Goal: Task Accomplishment & Management: Complete application form

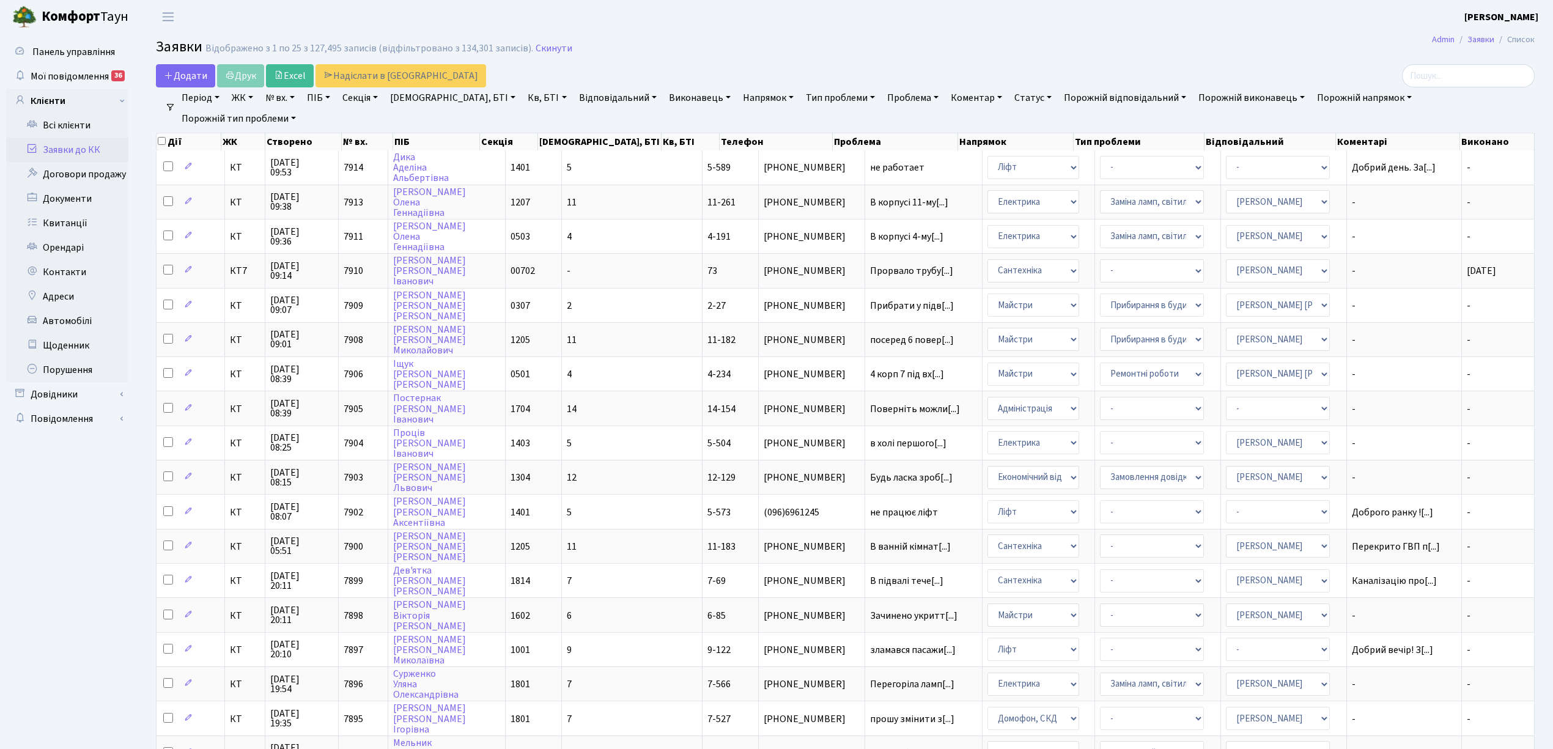
select select "25"
click at [182, 76] on span "Додати" at bounding box center [185, 75] width 43 height 13
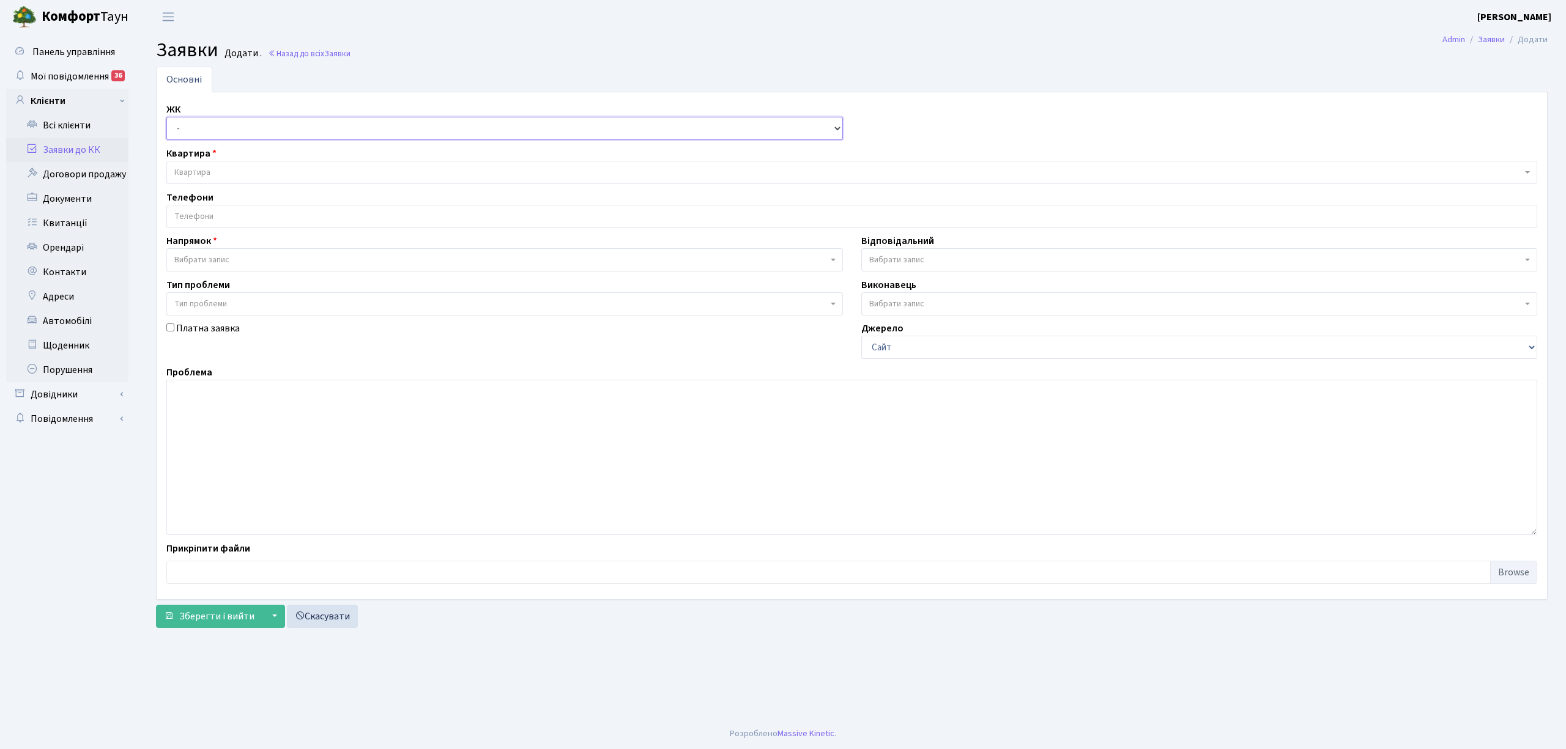
click at [209, 133] on select "- КТ, вул. Регенераторна, 4 КТ2, просп. Соборності, 17 КТ3, вул. Березнева, 16 …" at bounding box center [504, 128] width 676 height 23
select select "271"
click at [166, 117] on select "- КТ, вул. Регенераторна, 4 КТ2, просп. Соборності, 17 КТ3, вул. Березнева, 16 …" at bounding box center [504, 128] width 676 height 23
select select
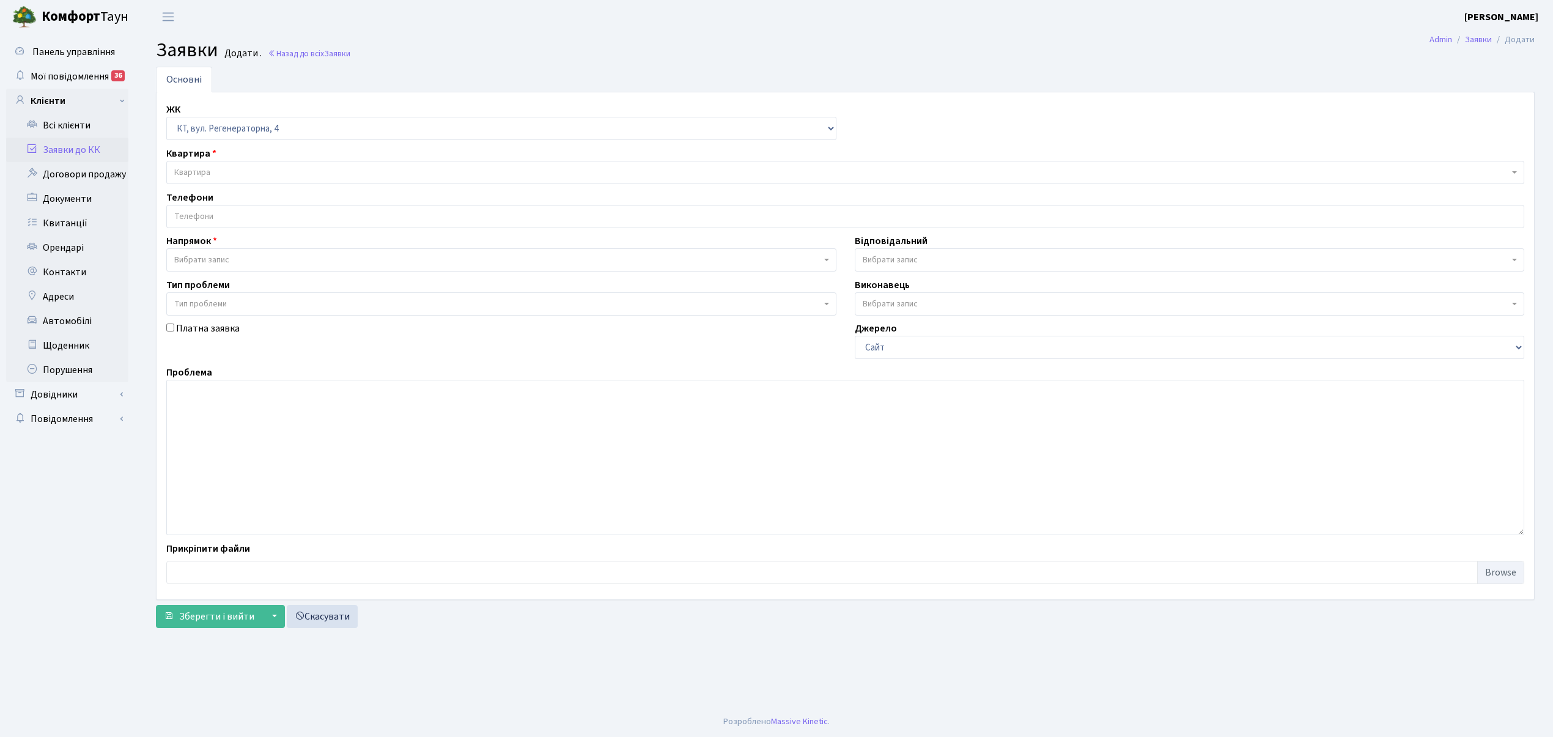
click at [228, 172] on span "Квартира" at bounding box center [841, 172] width 1335 height 12
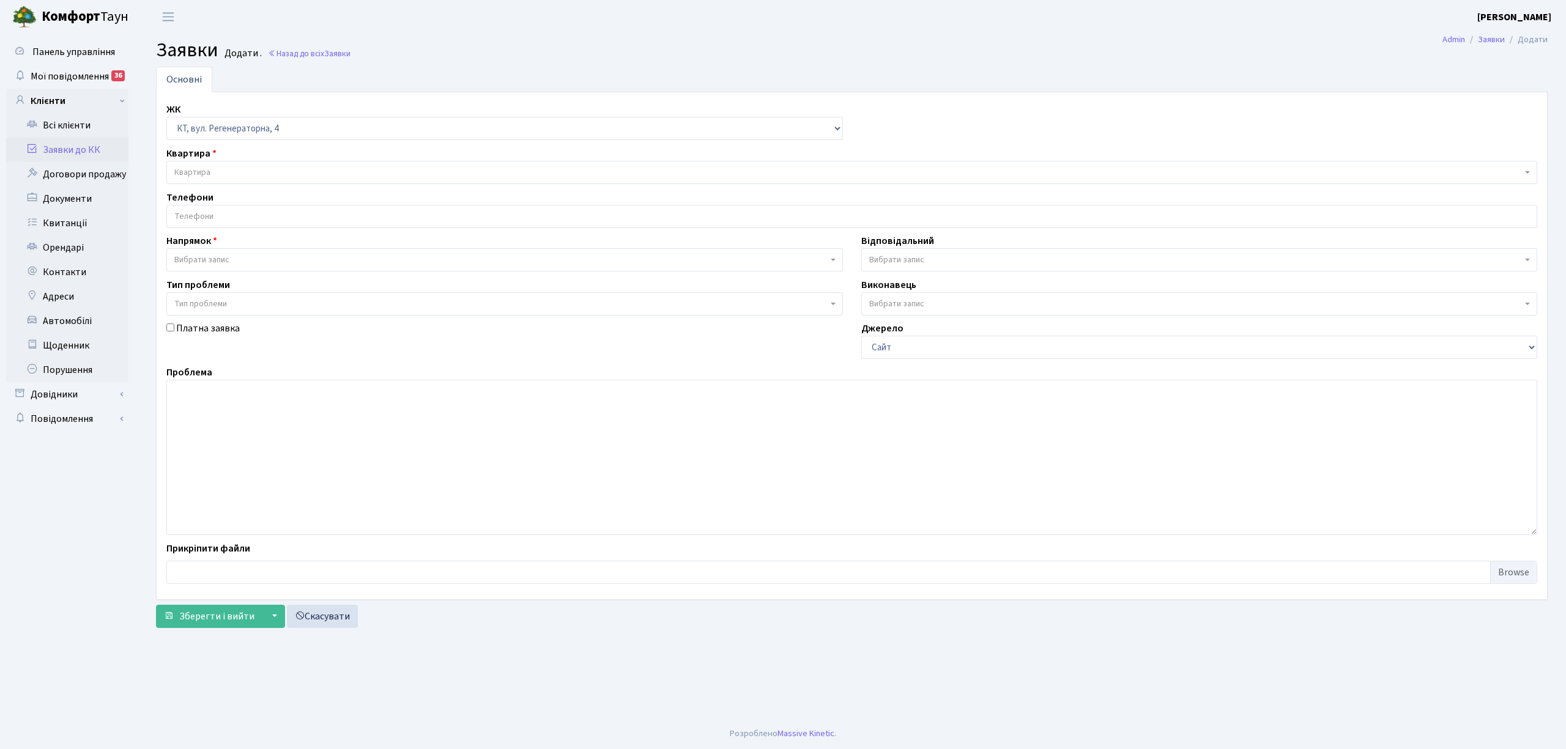
click at [465, 64] on main "Admin Заявки Додати Заявки Додати . Назад до всіх Заявки Основні ЖК - КТ, вул. …" at bounding box center [852, 376] width 1428 height 685
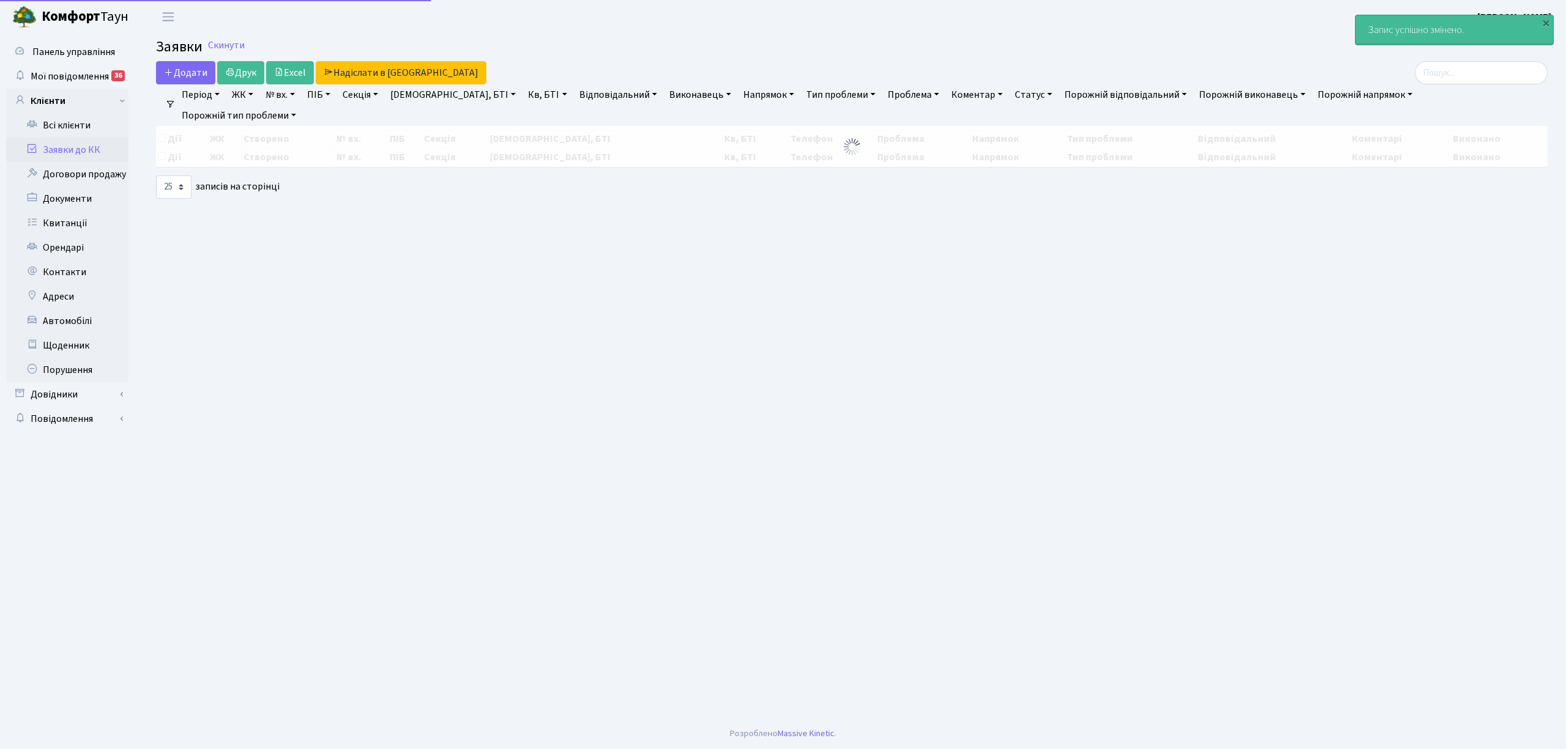
select select "25"
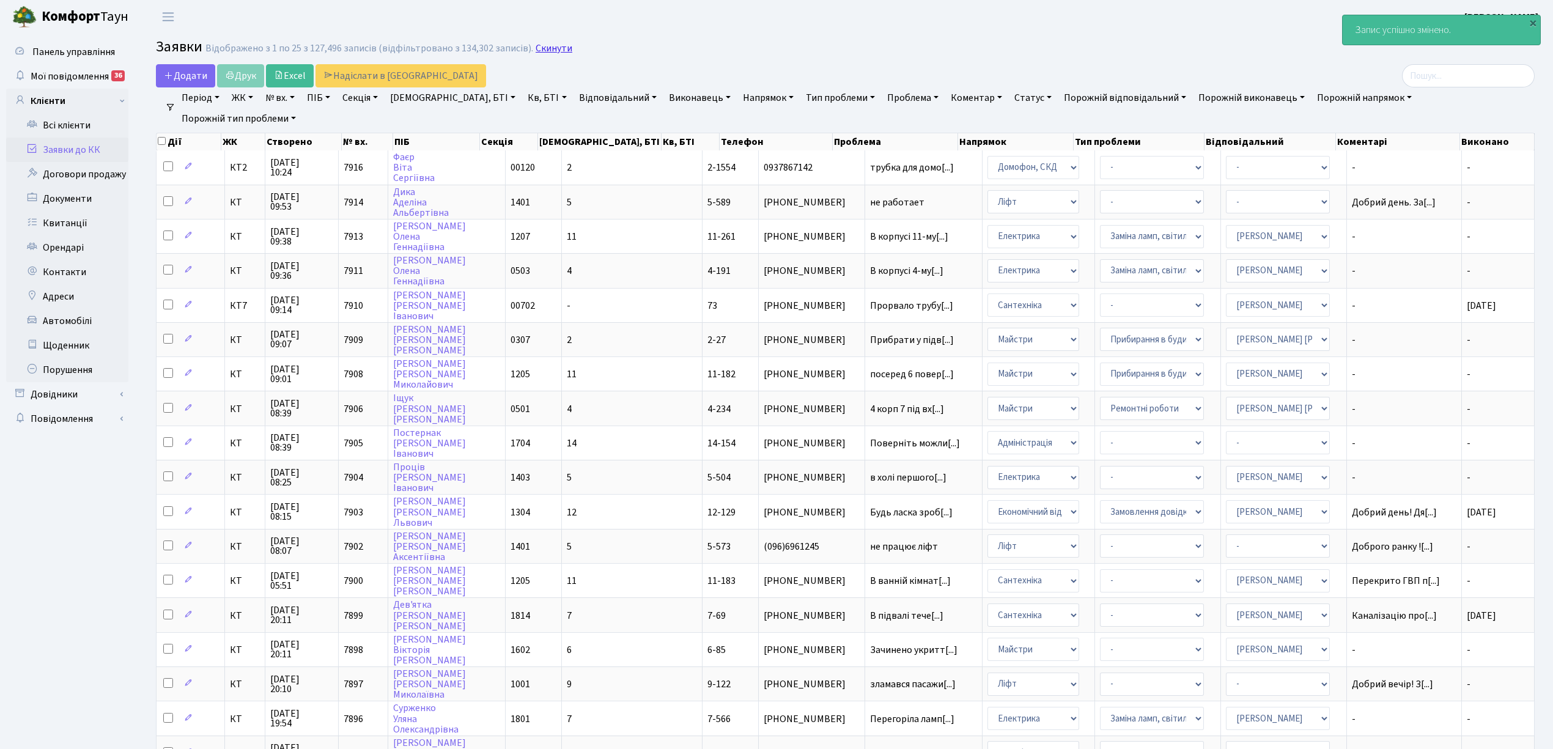
click at [536, 45] on link "Скинути" at bounding box center [554, 49] width 37 height 12
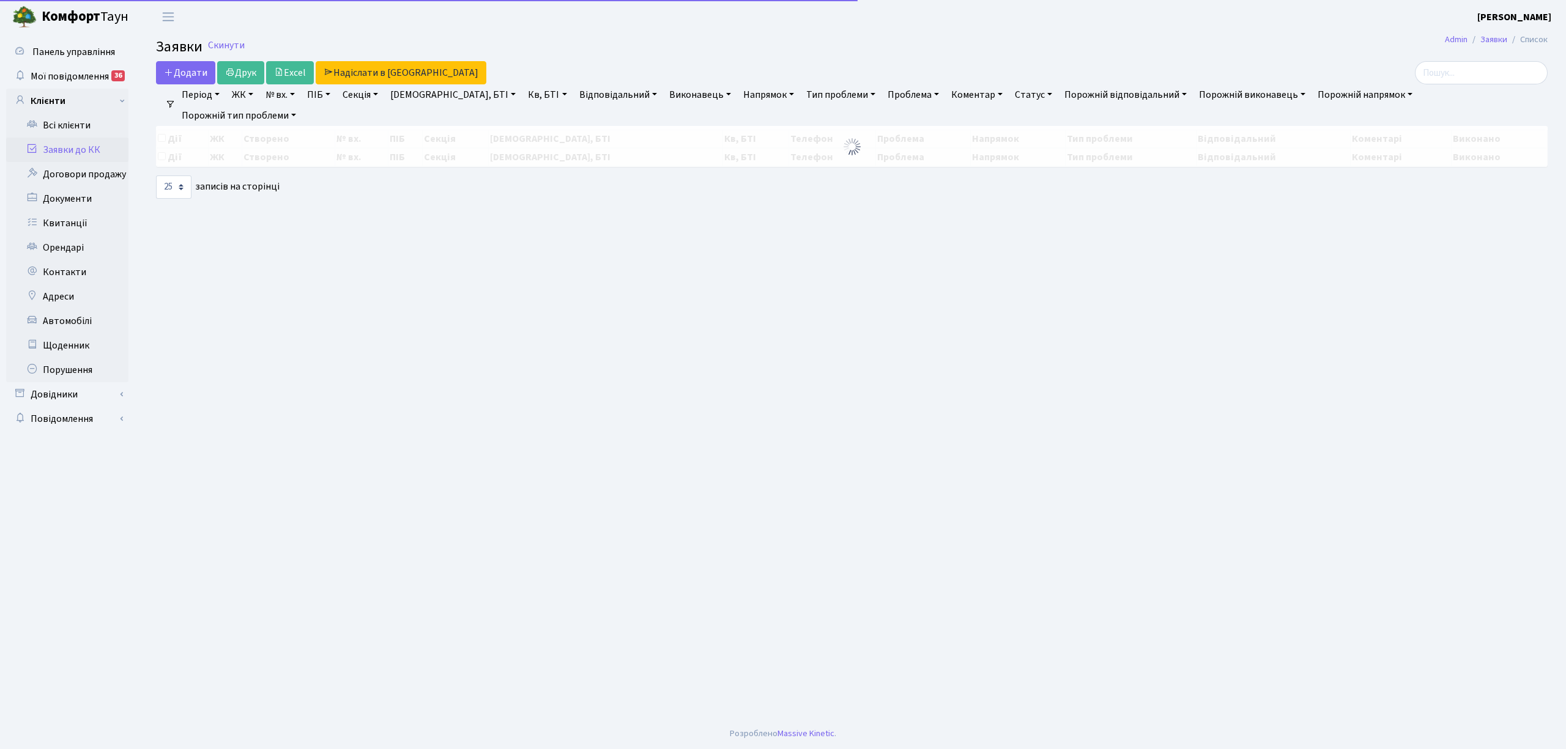
select select "25"
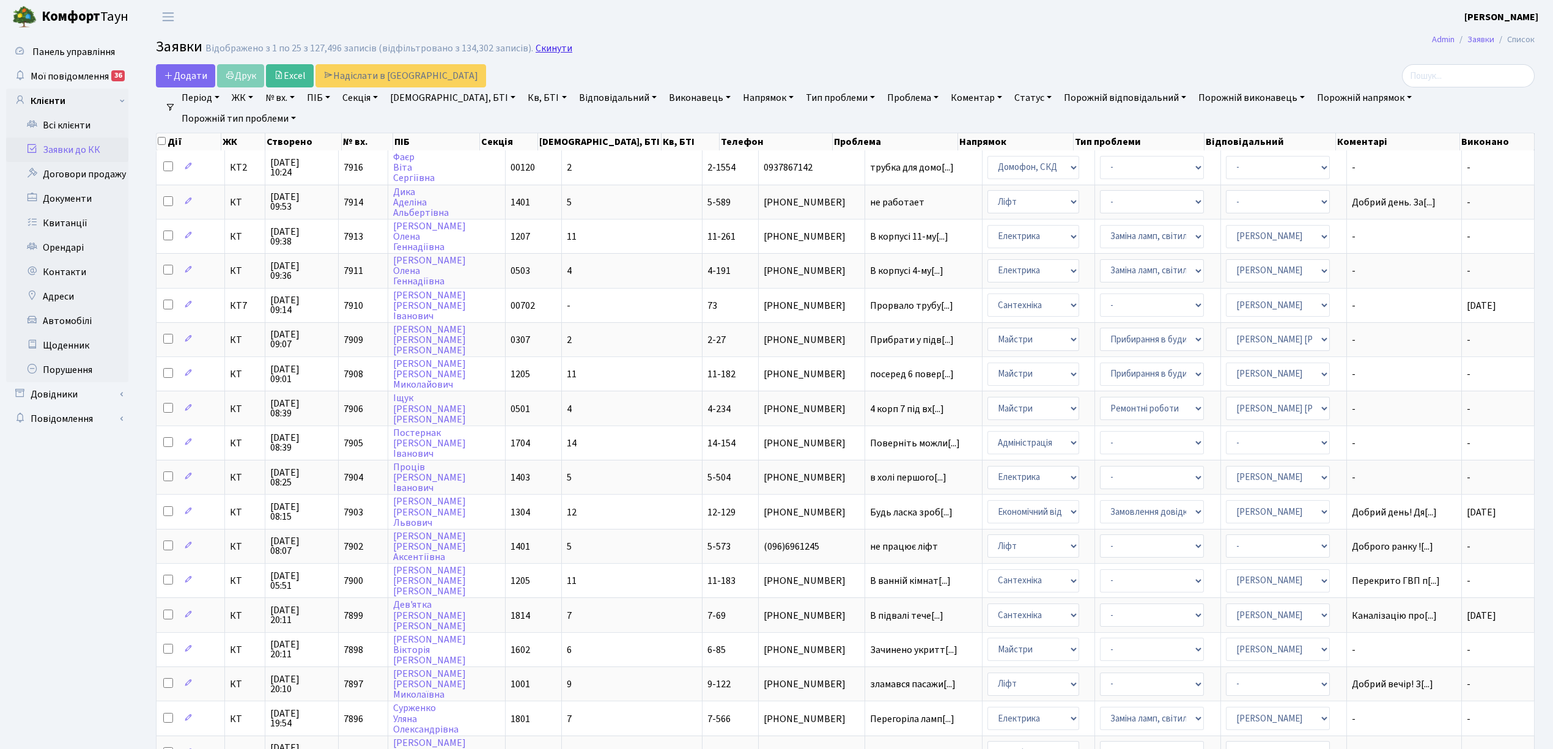
click at [547, 48] on link "Скинути" at bounding box center [554, 49] width 37 height 12
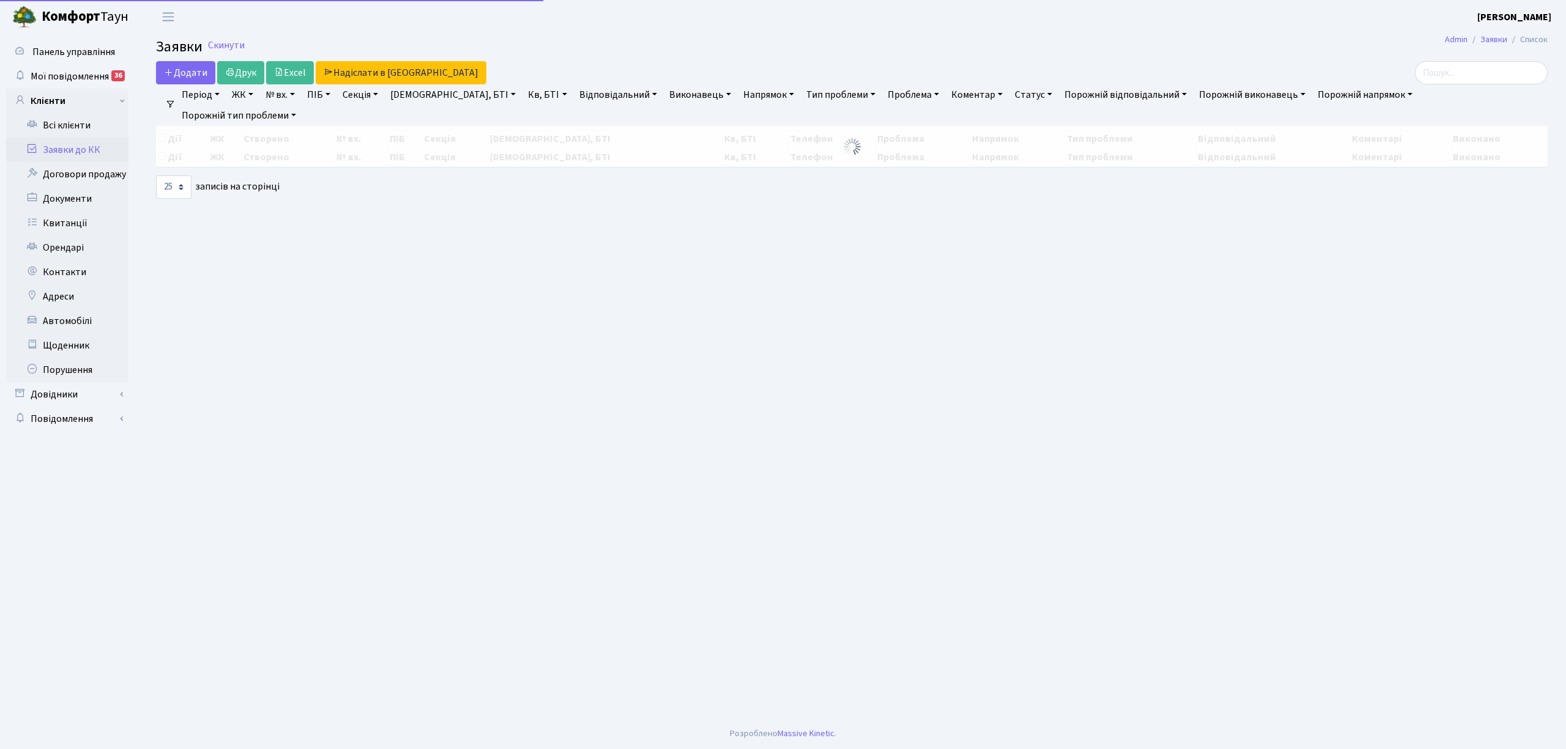
select select "25"
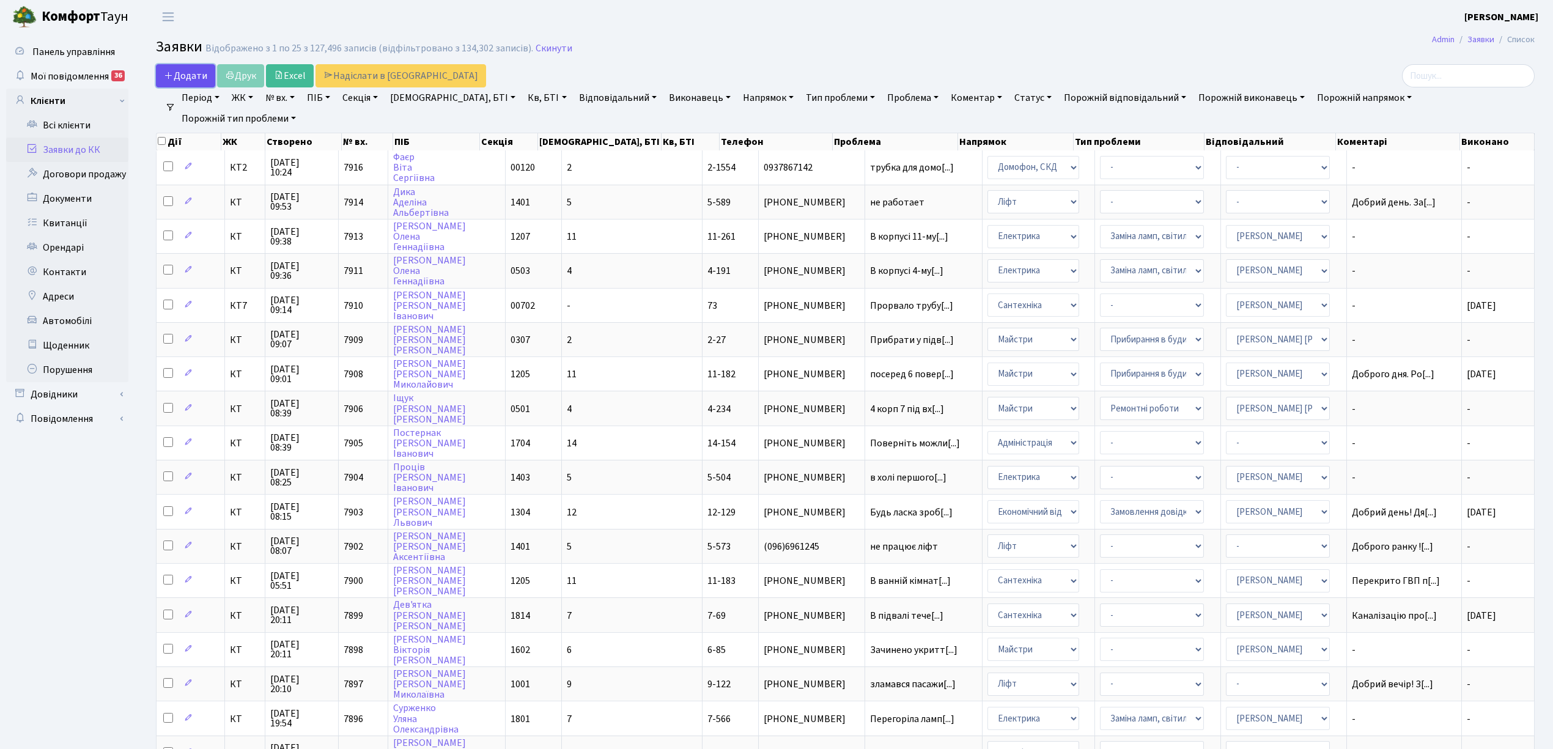
click at [199, 75] on span "Додати" at bounding box center [185, 75] width 43 height 13
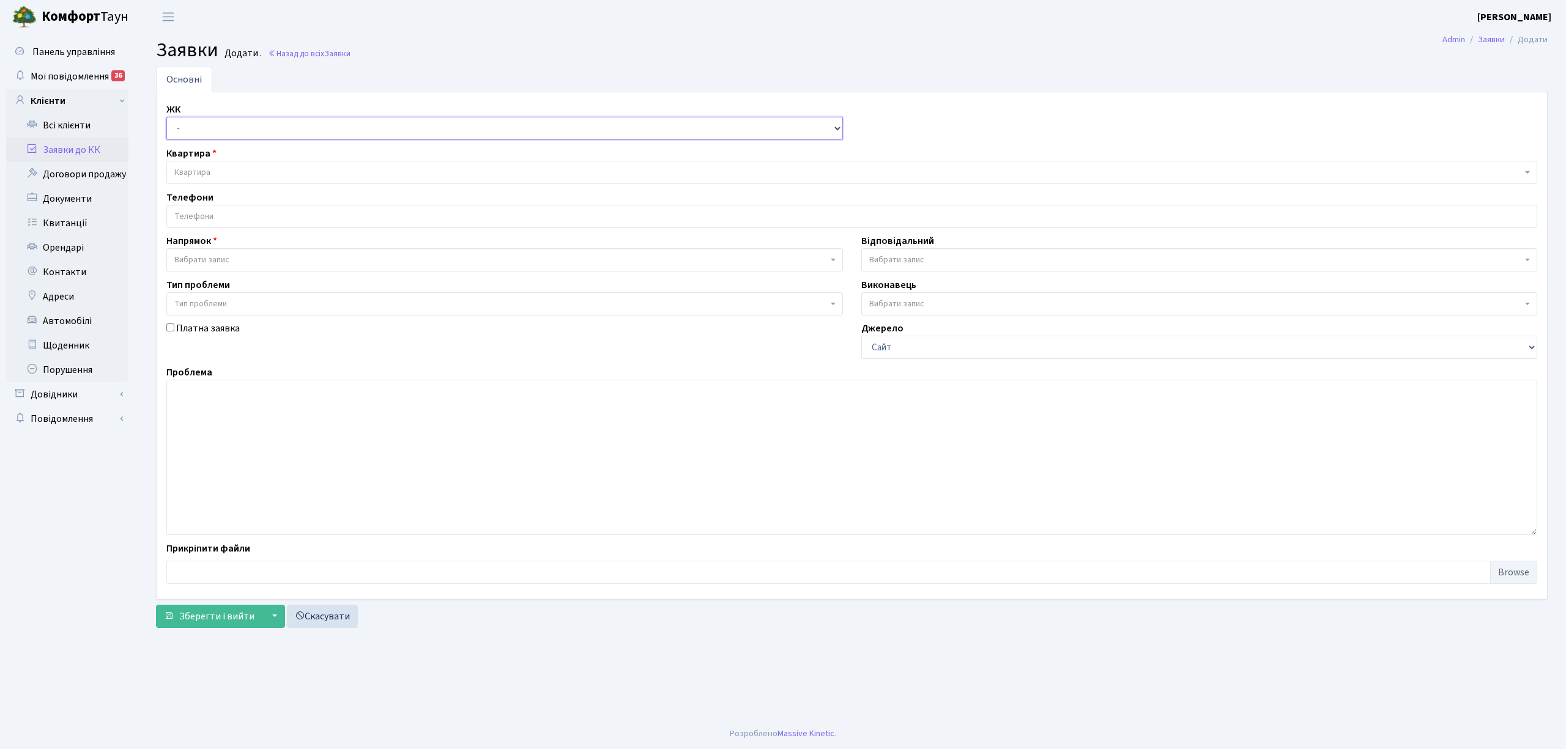
click at [182, 133] on select "- КТ, вул. Регенераторна, 4 КТ2, просп. [STREET_ADDRESS] [STREET_ADDRESS] [PERS…" at bounding box center [504, 128] width 676 height 23
select select "271"
click at [166, 117] on select "- КТ, вул. Регенераторна, 4 КТ2, просп. Соборності, 17 КТ3, вул. Березнева, 16 …" at bounding box center [504, 128] width 676 height 23
select select
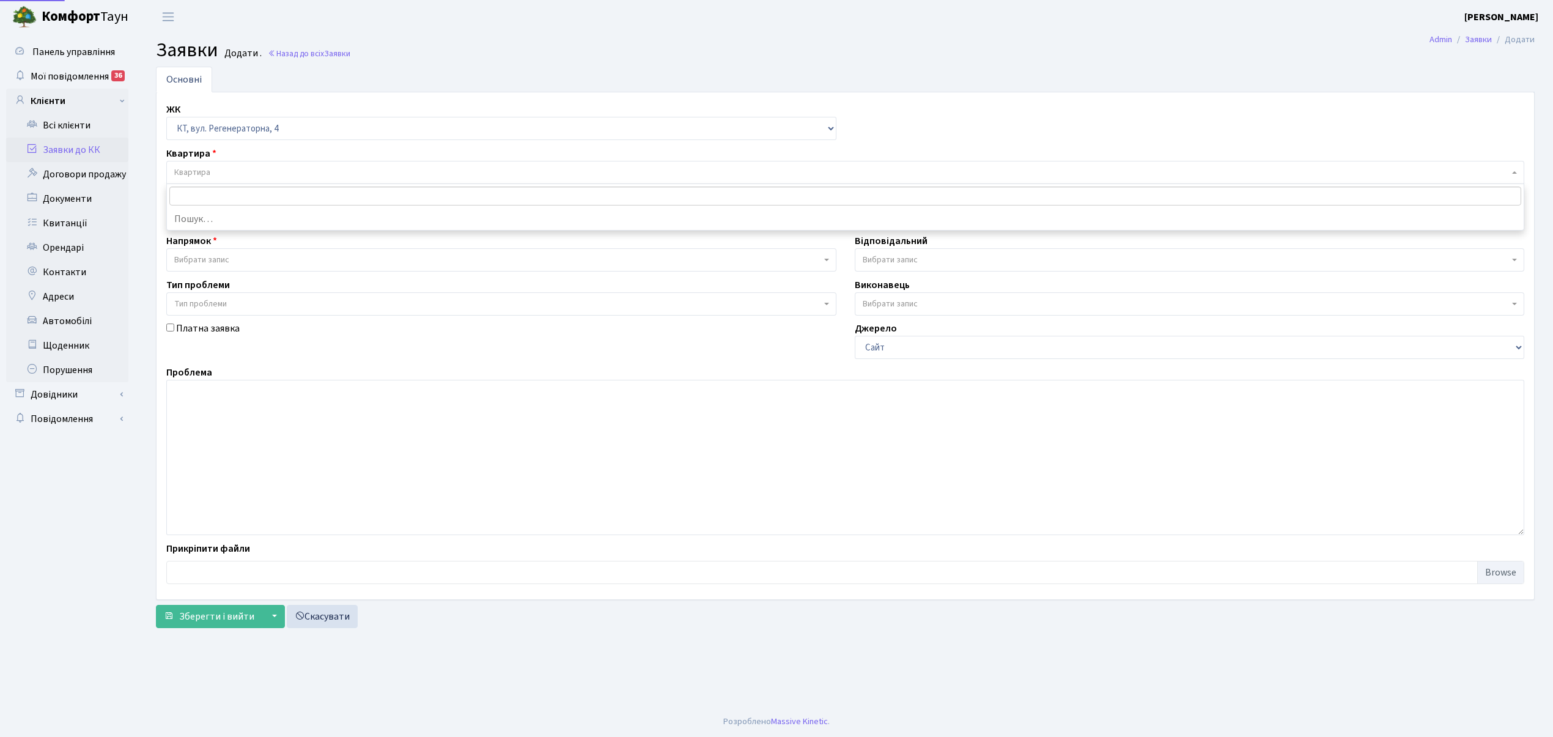
click at [209, 175] on span "Квартира" at bounding box center [192, 172] width 36 height 12
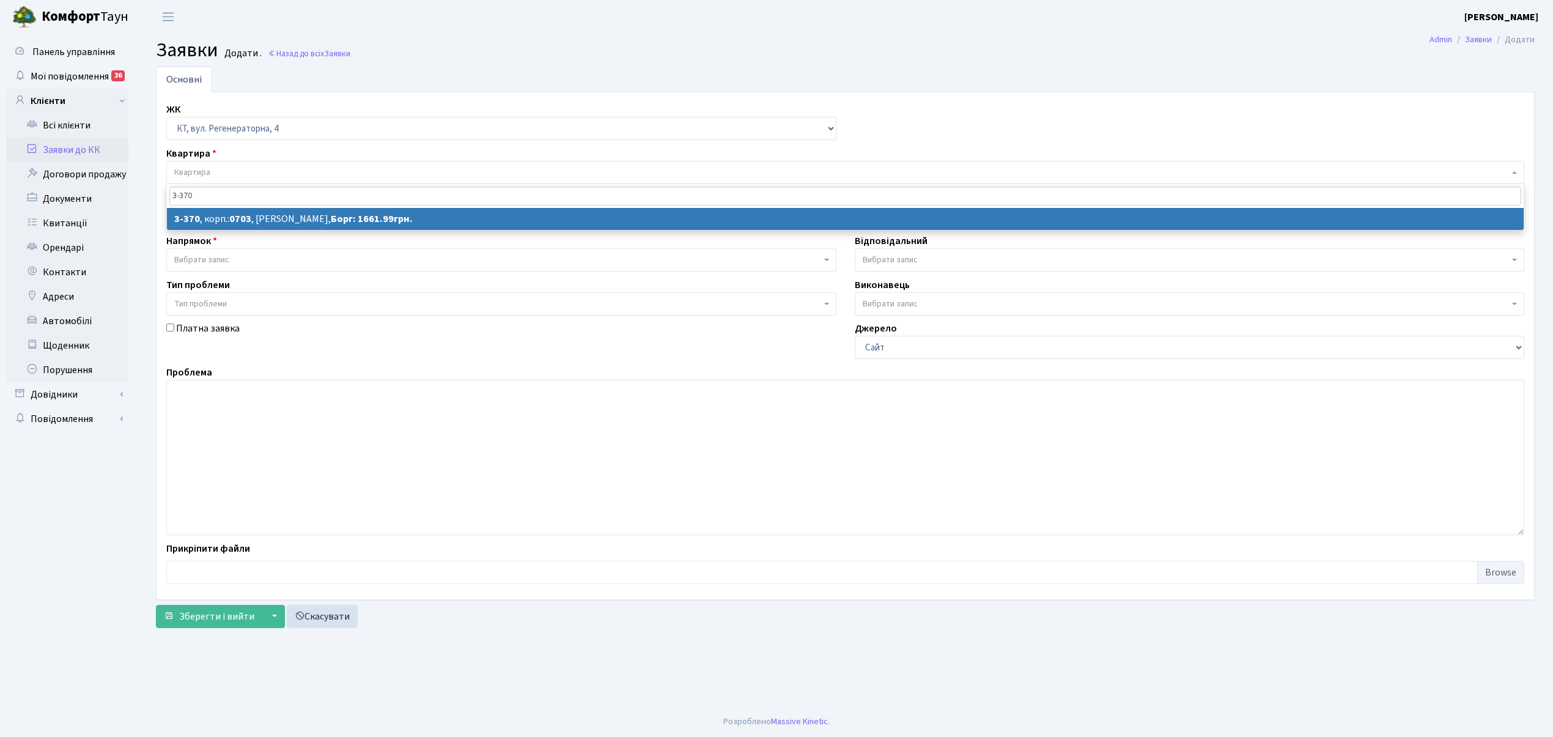
type input "3-370"
select select
select select "1588"
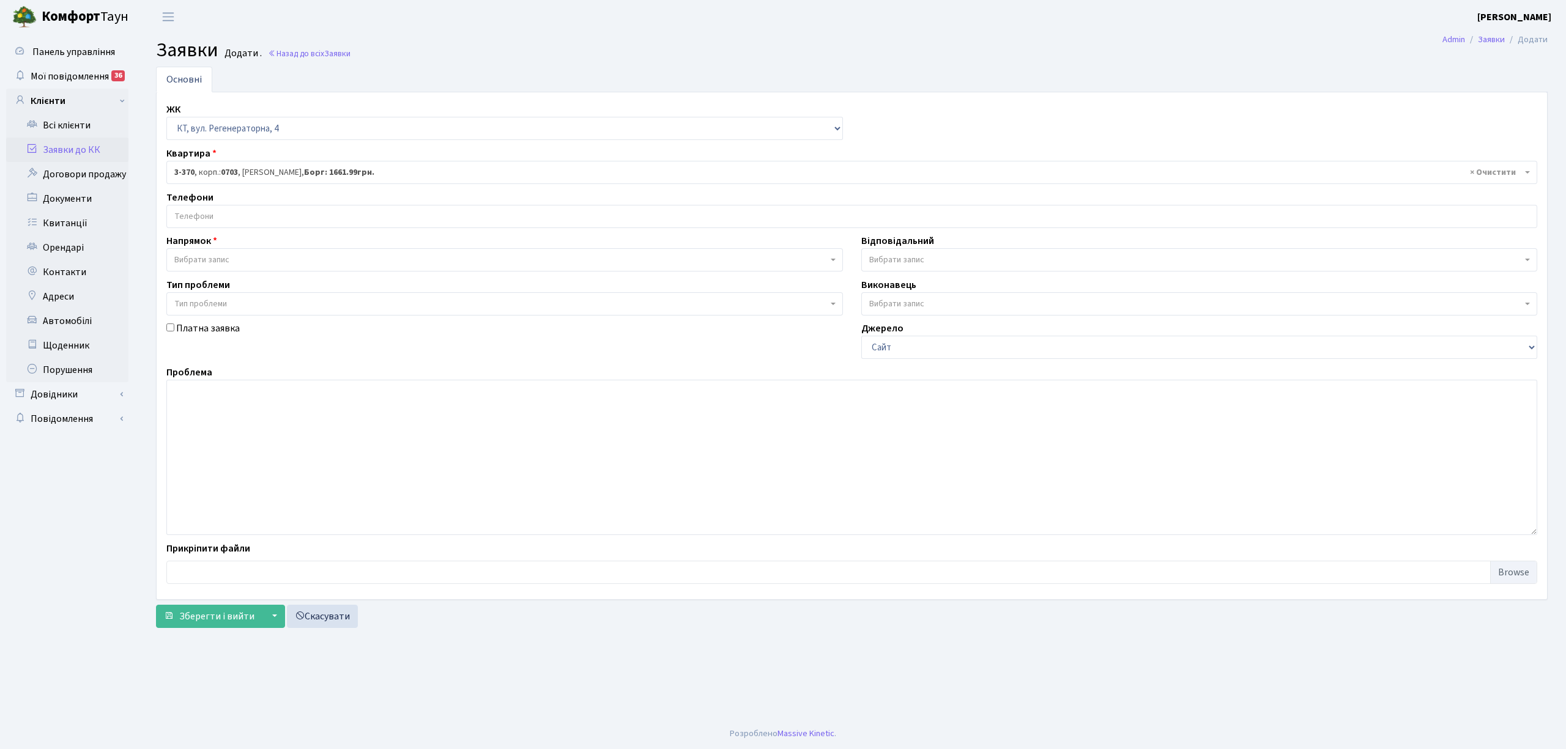
click at [265, 221] on input "search" at bounding box center [851, 216] width 1369 height 22
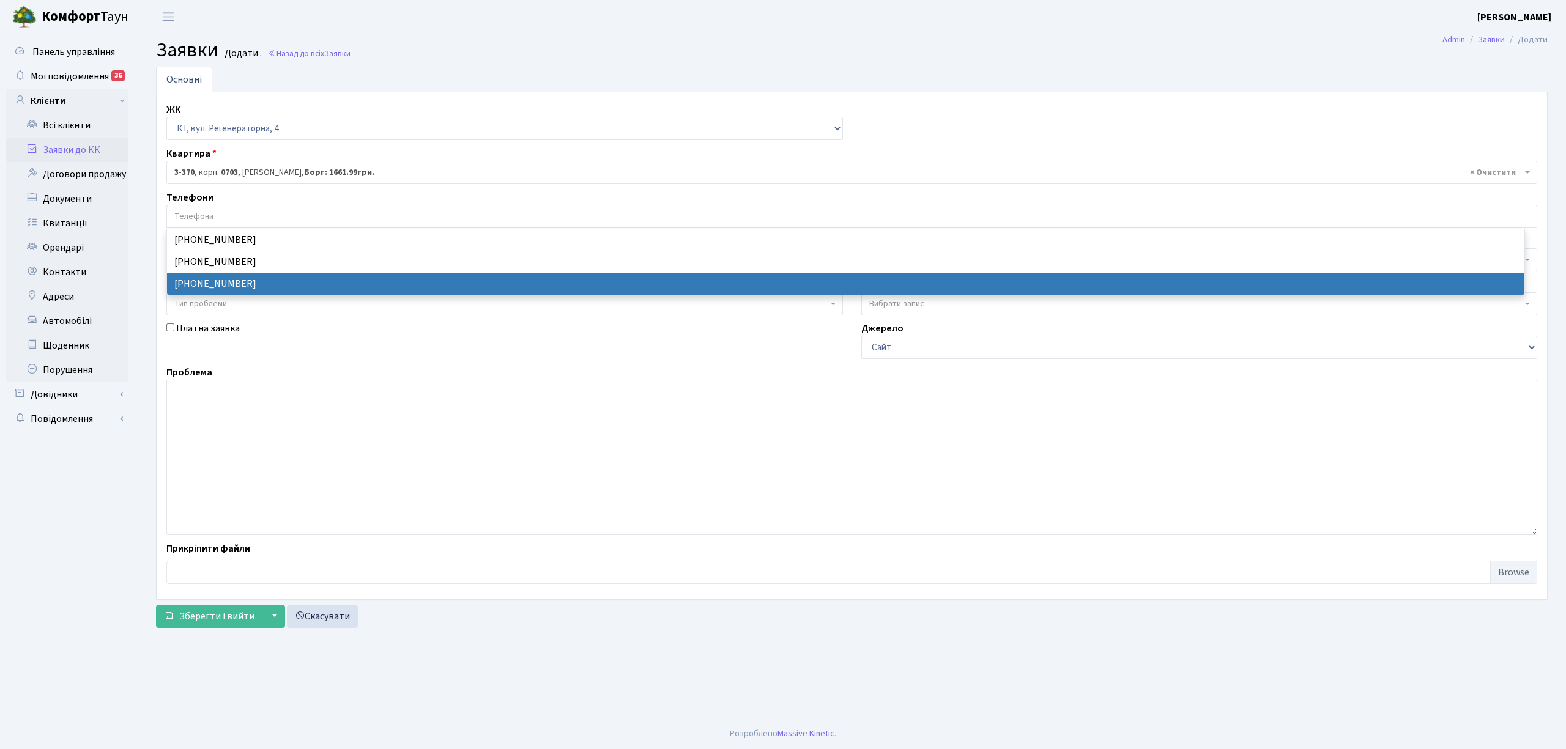
select select "52255"
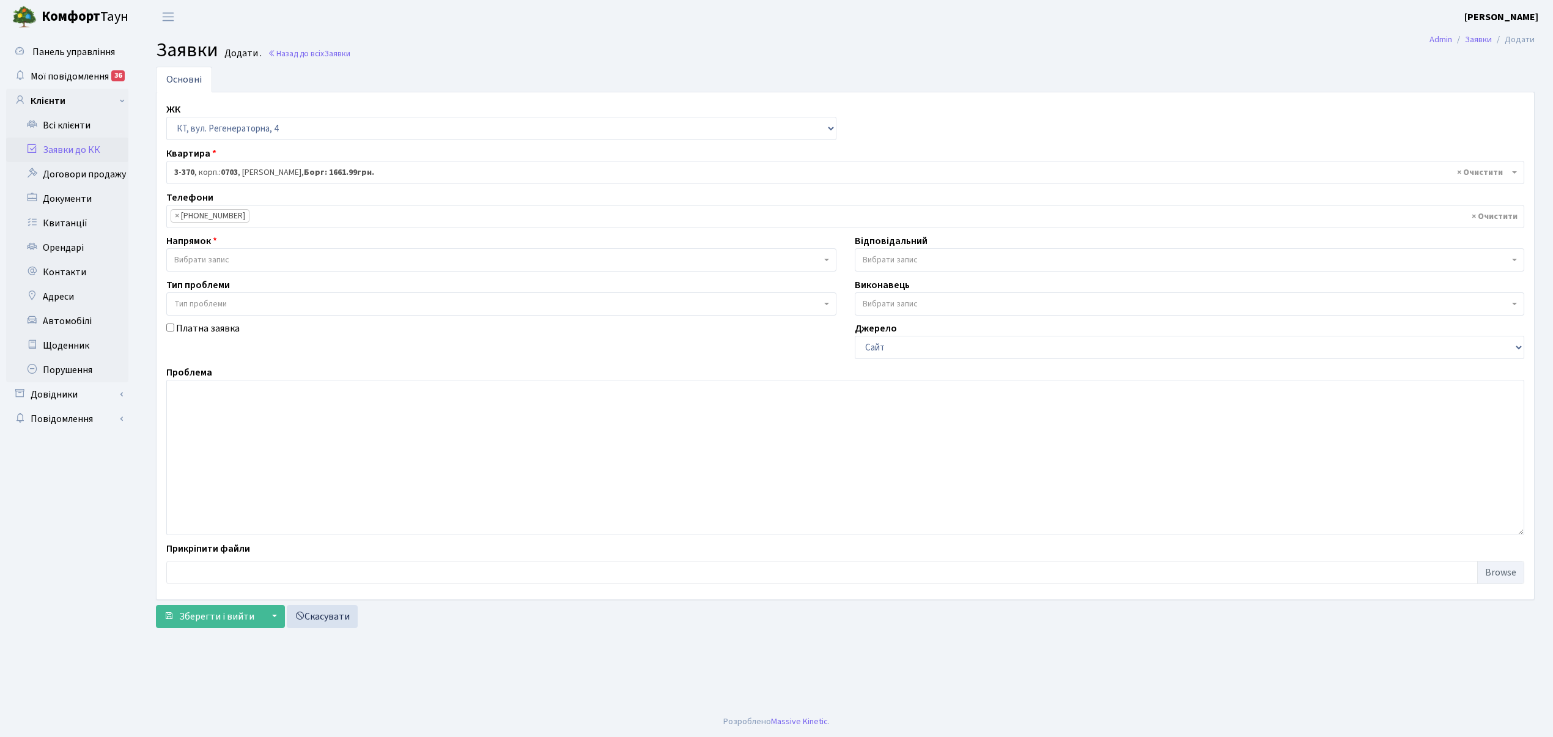
click at [237, 258] on span "Вибрати запис" at bounding box center [497, 260] width 647 height 12
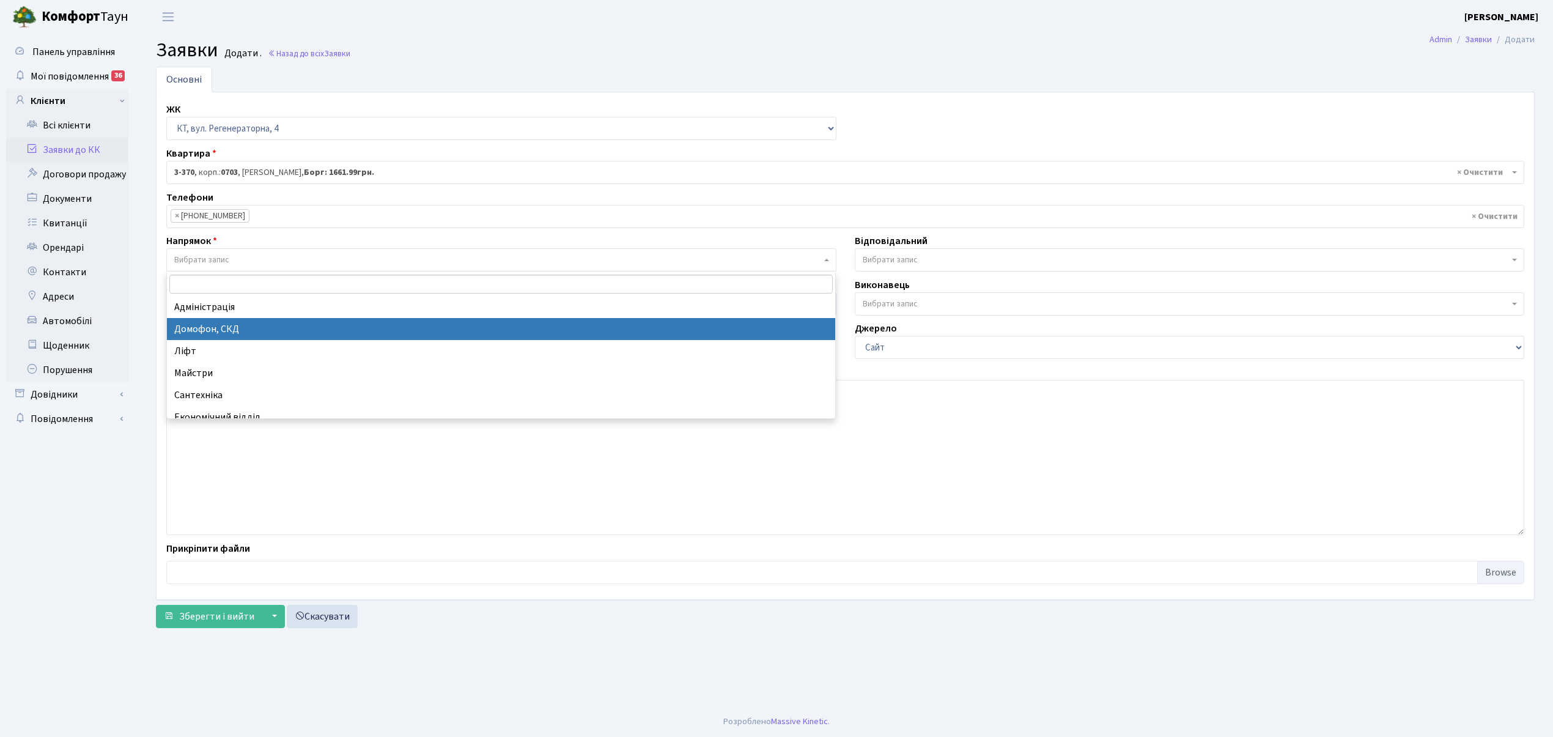
select select "4"
select select
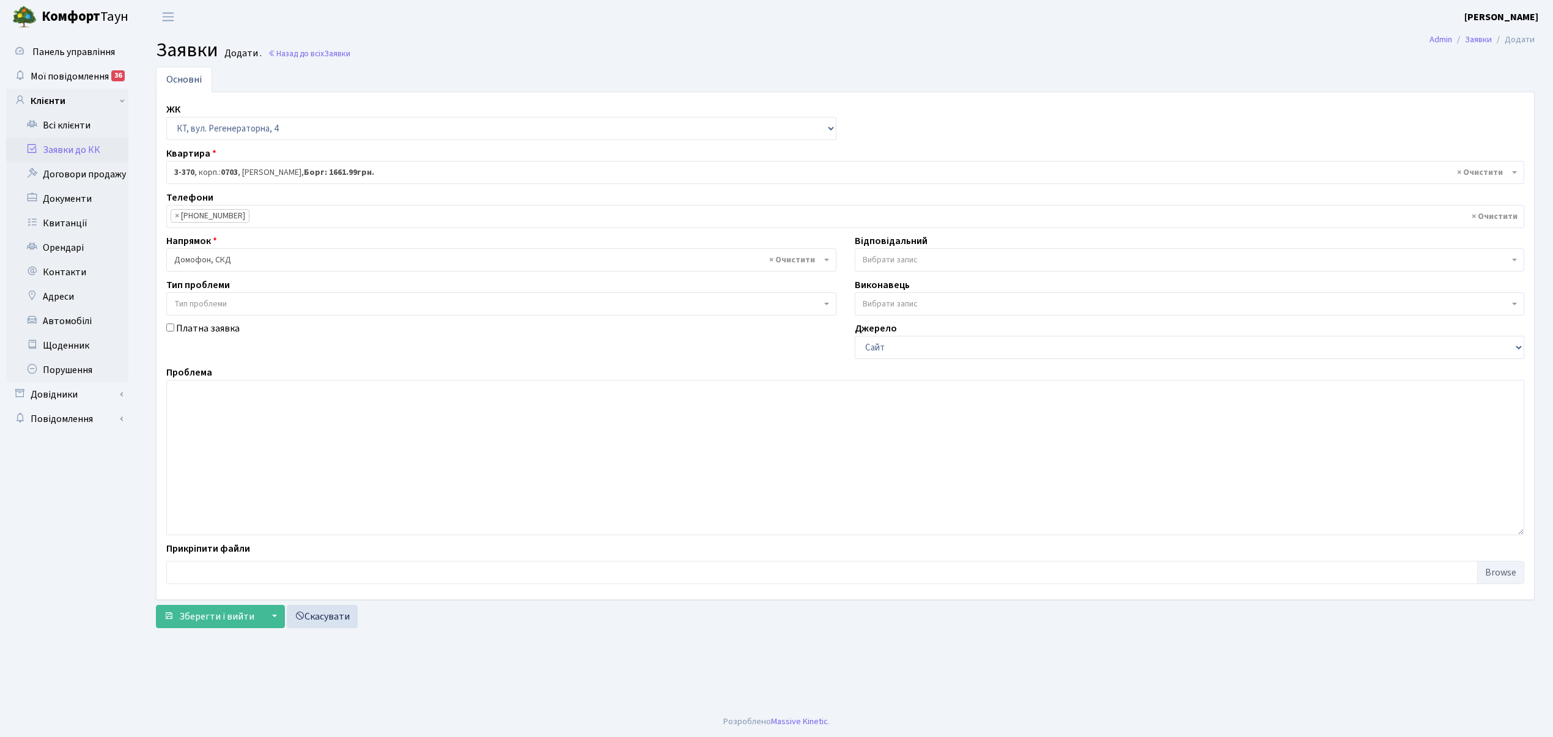
click at [890, 262] on span "Вибрати запис" at bounding box center [890, 260] width 55 height 12
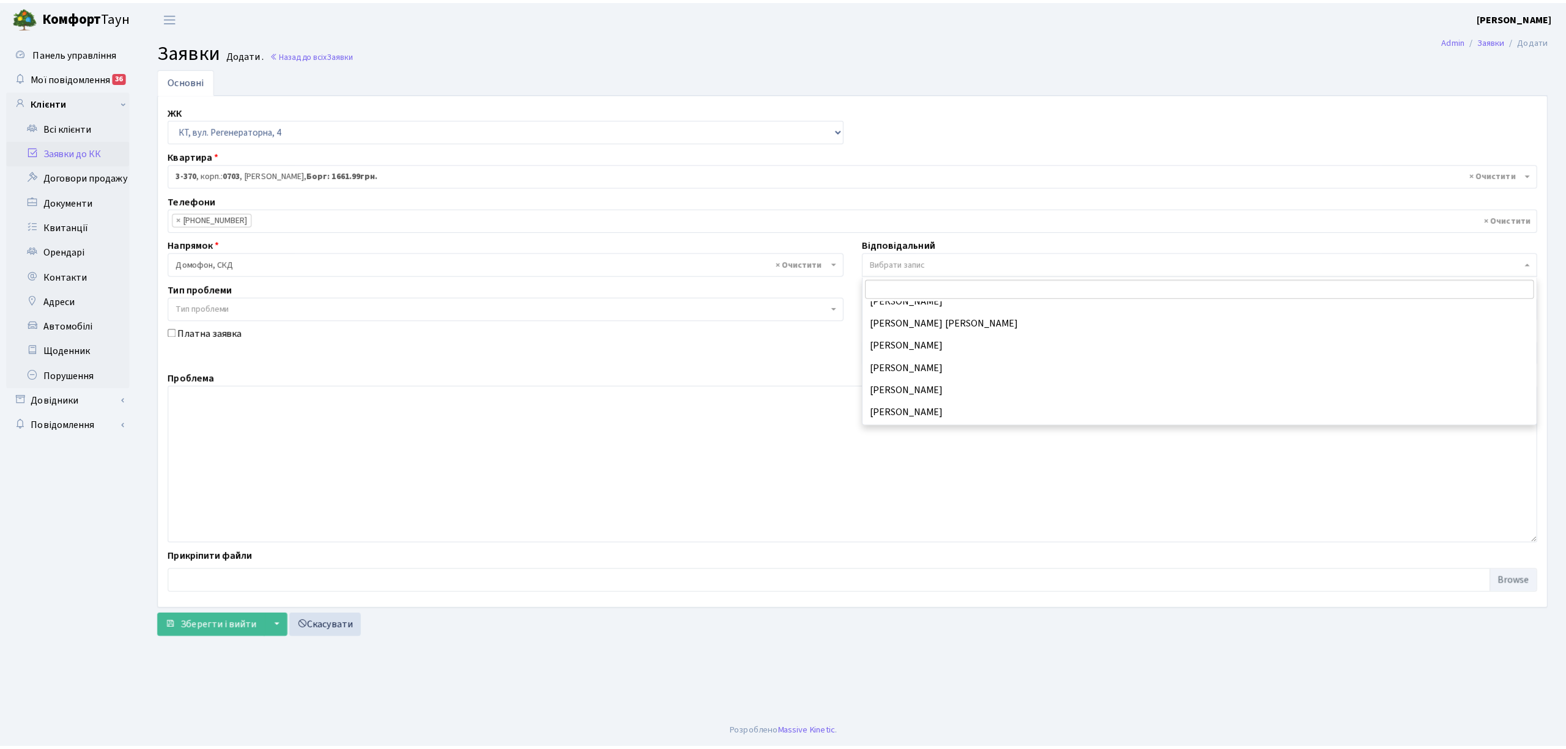
scroll to position [163, 0]
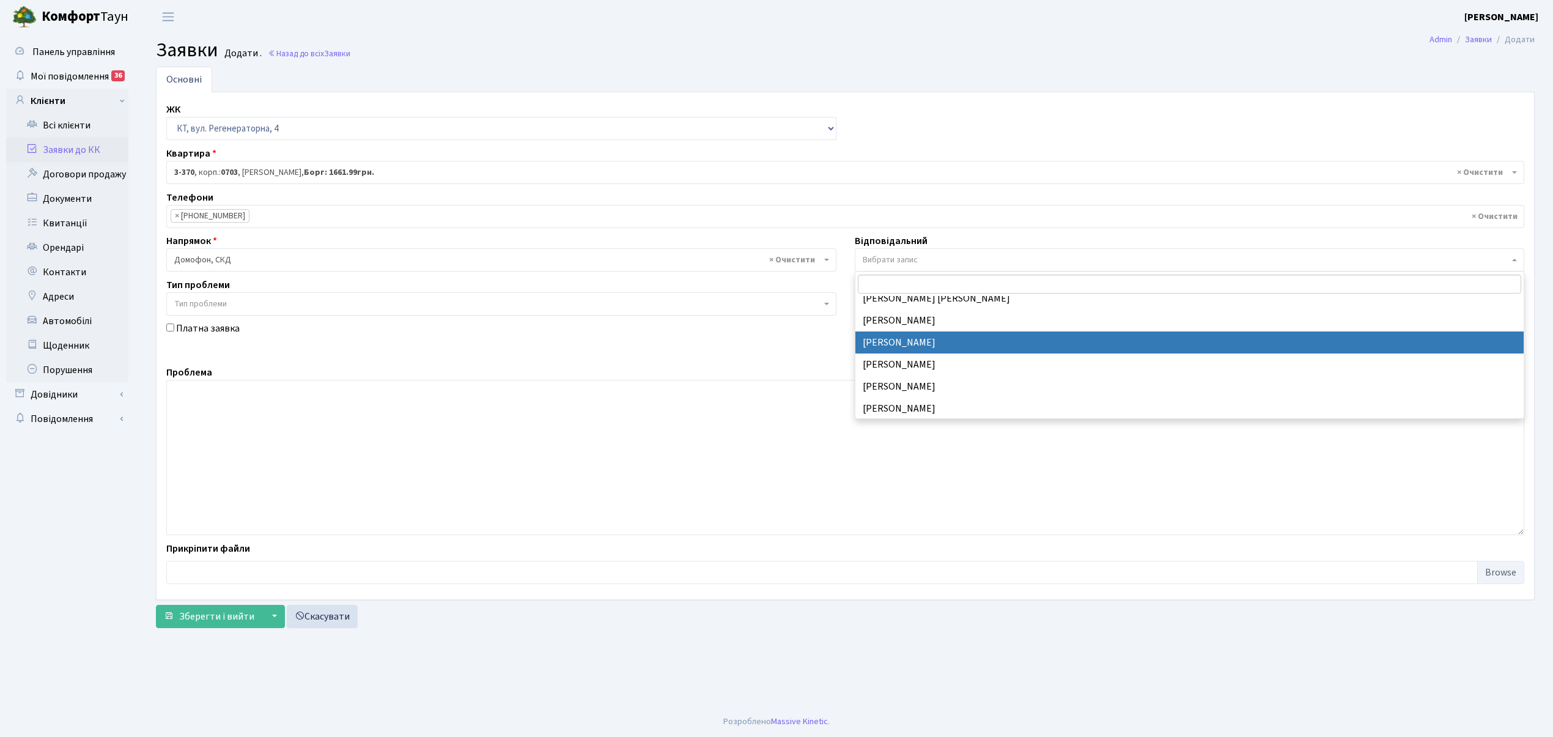
drag, startPoint x: 910, startPoint y: 345, endPoint x: 735, endPoint y: 374, distance: 177.4
select select "22"
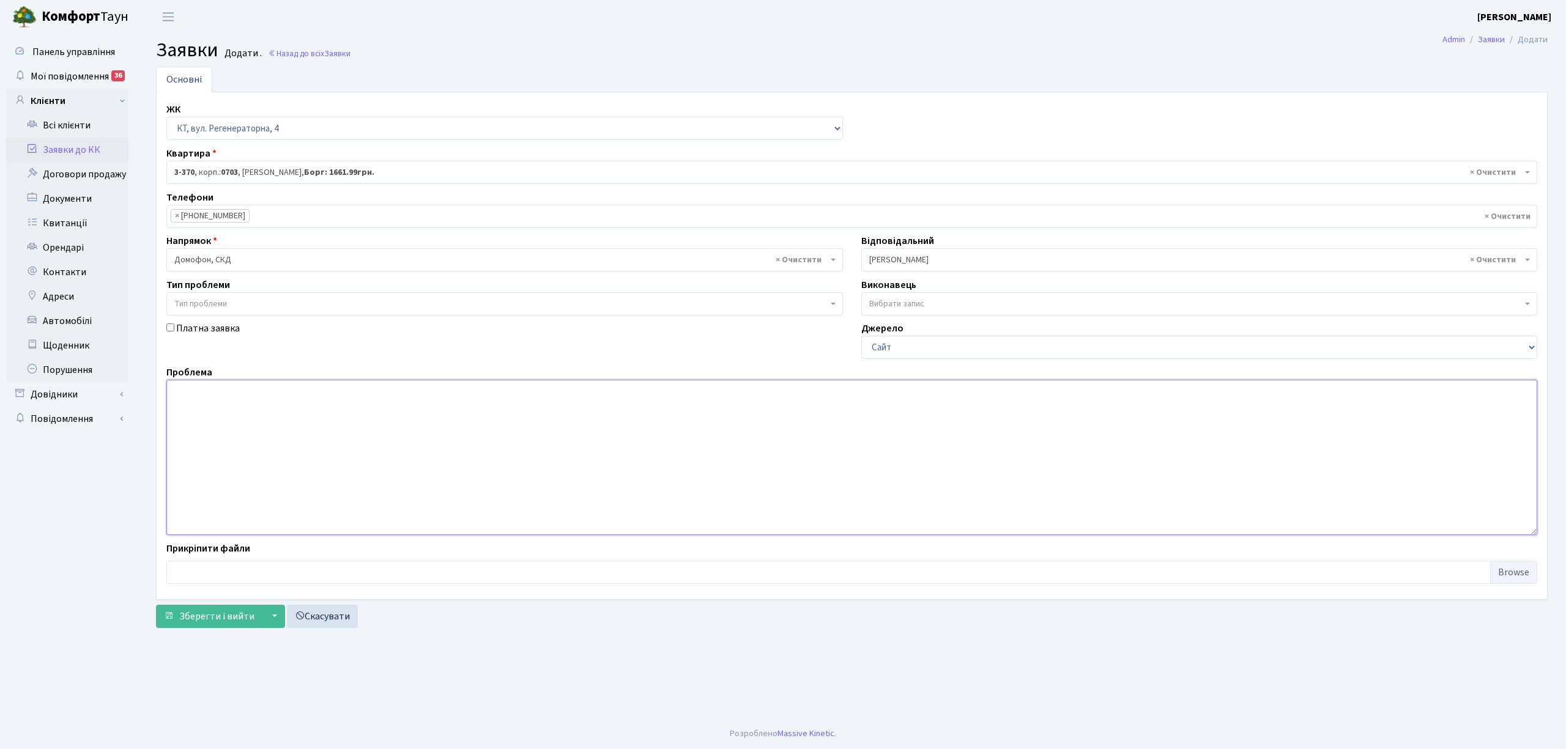
click at [206, 423] on textarea at bounding box center [851, 457] width 1371 height 155
type textarea "9под, 3 эт, перестал работать домофон."
click at [215, 620] on span "Зберегти і вийти" at bounding box center [216, 616] width 75 height 13
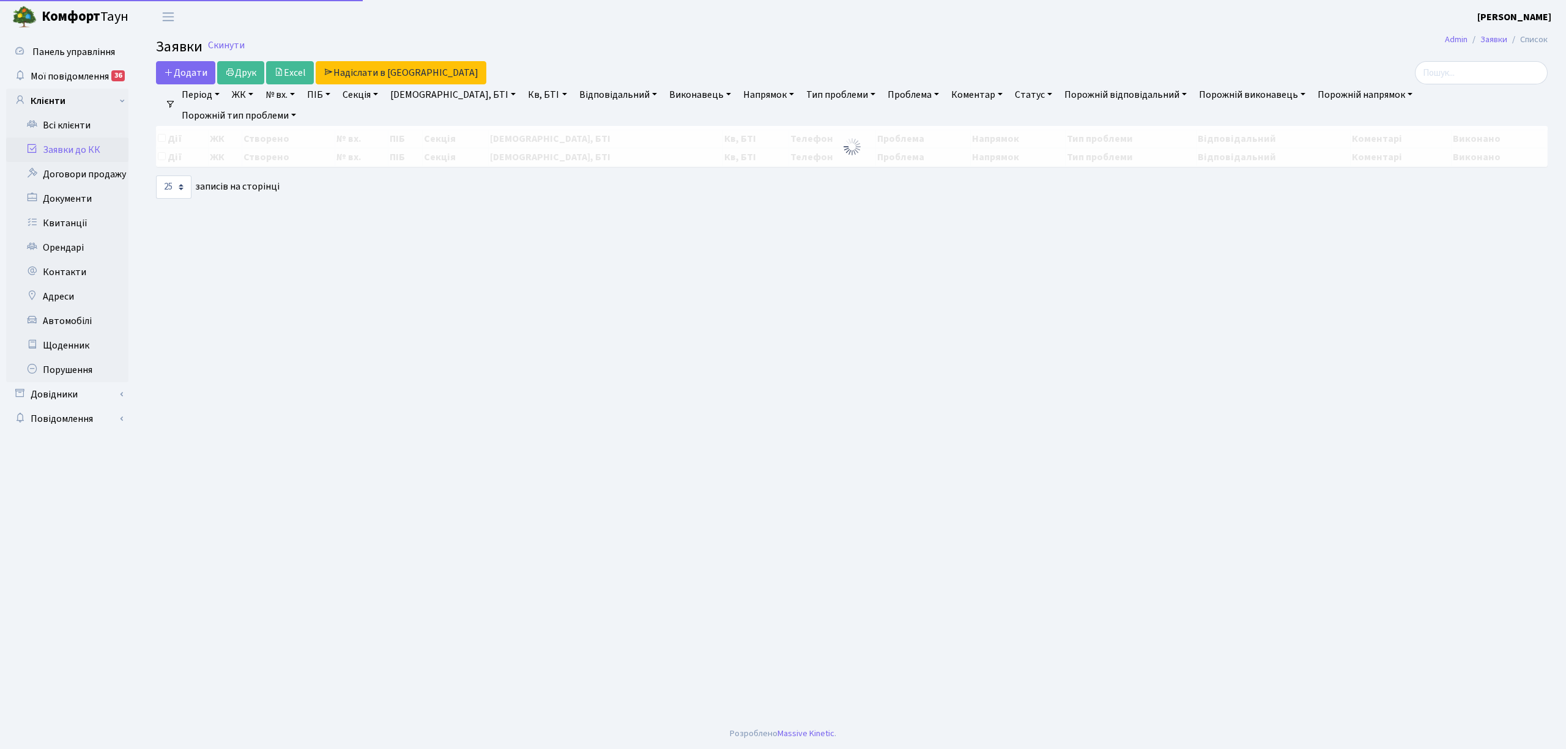
select select "25"
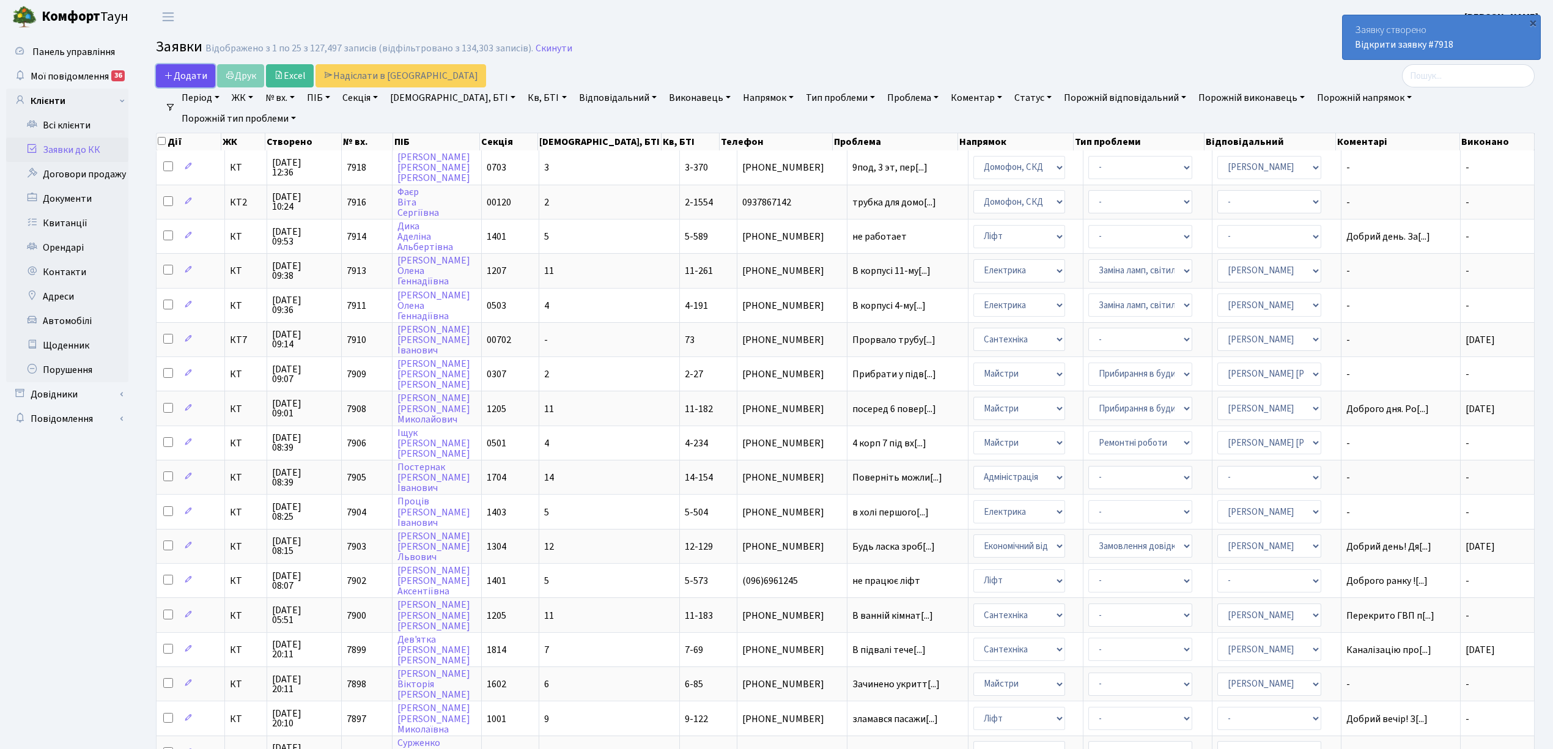
click at [190, 78] on span "Додати" at bounding box center [185, 75] width 43 height 13
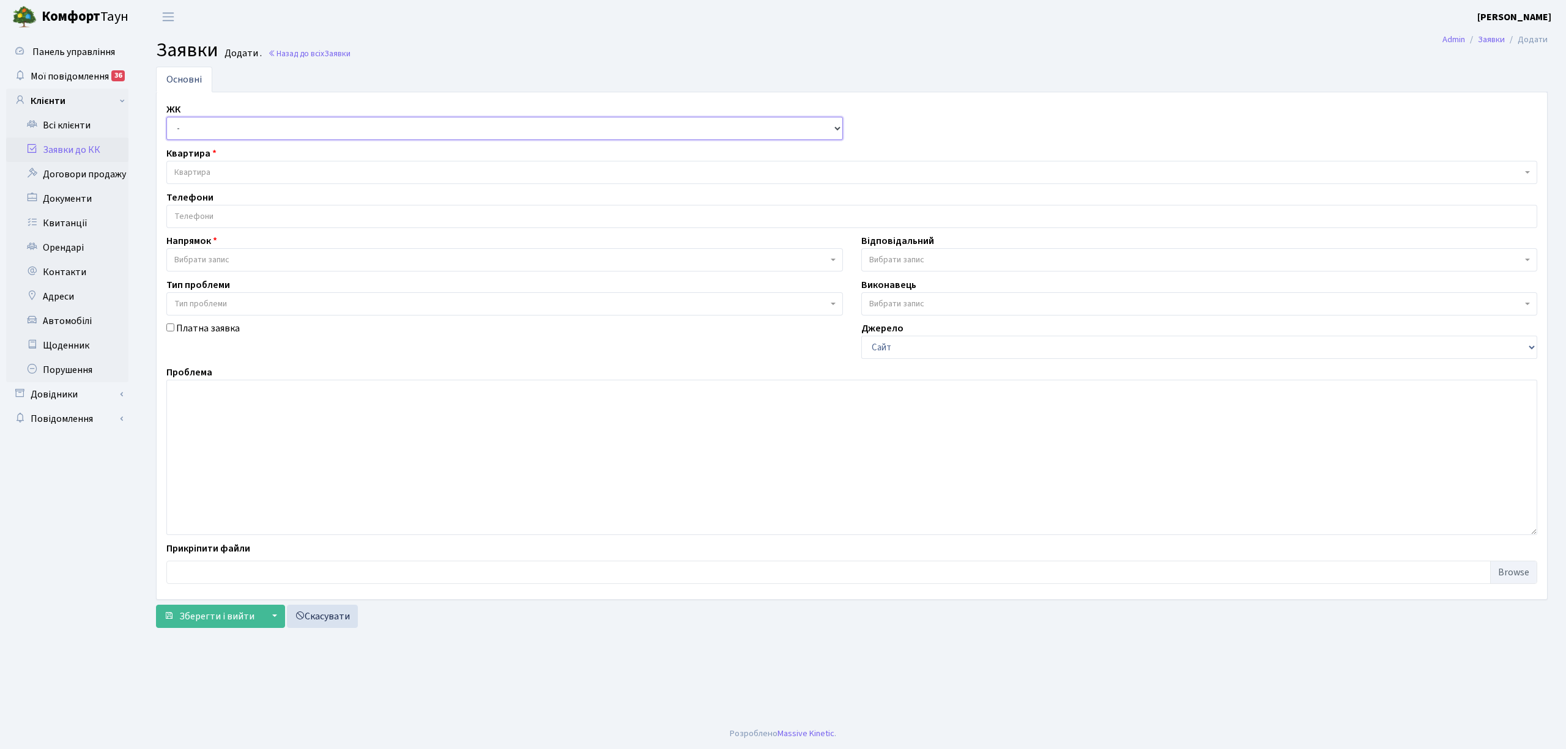
click at [202, 124] on select "- КТ, вул. Регенераторна, 4 КТ2, просп. [STREET_ADDRESS] [STREET_ADDRESS] [PERS…" at bounding box center [504, 128] width 676 height 23
select select "271"
click at [166, 117] on select "- КТ, вул. Регенераторна, 4 КТ2, просп. [STREET_ADDRESS] [STREET_ADDRESS] [PERS…" at bounding box center [504, 128] width 676 height 23
select select
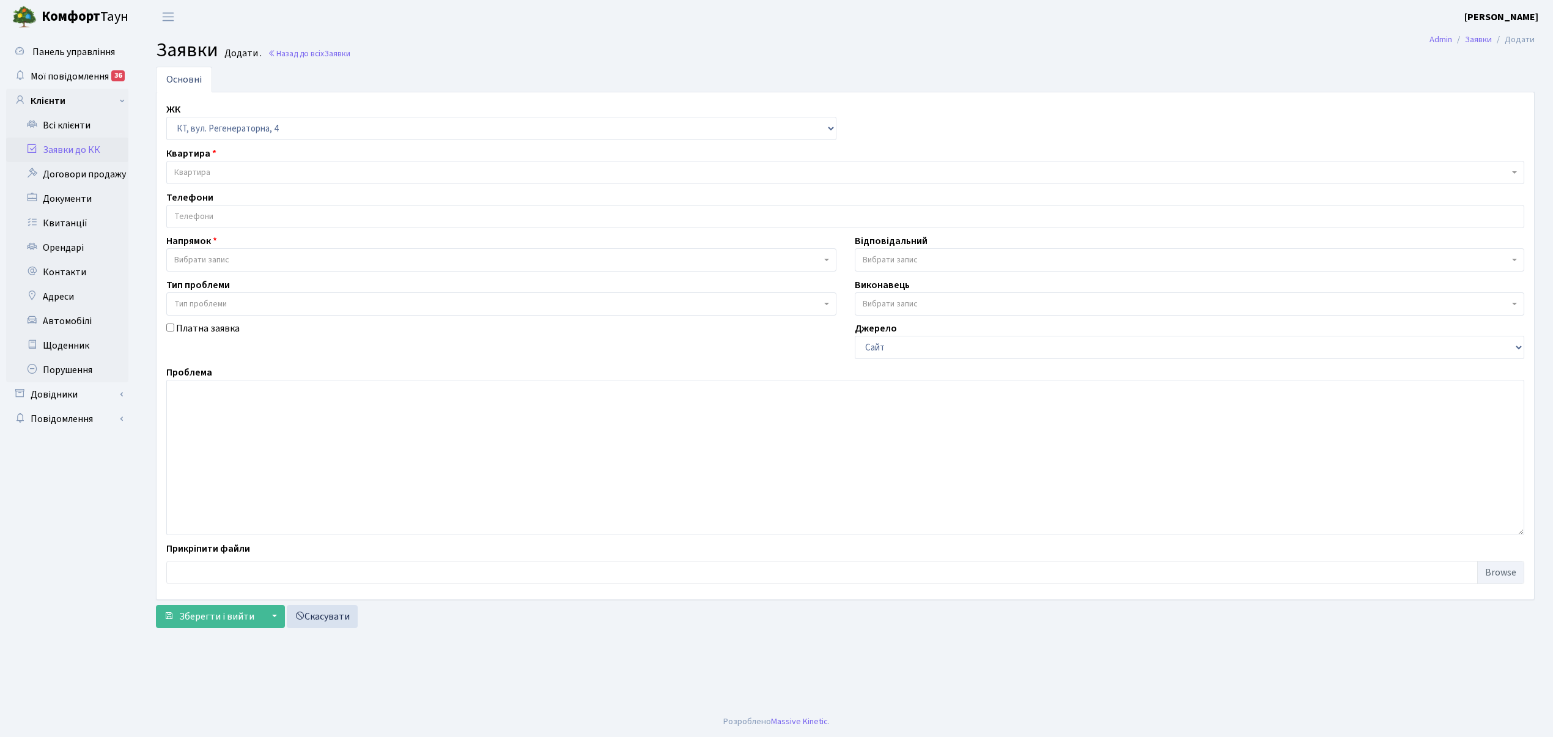
click at [224, 179] on span "Квартира" at bounding box center [841, 172] width 1335 height 12
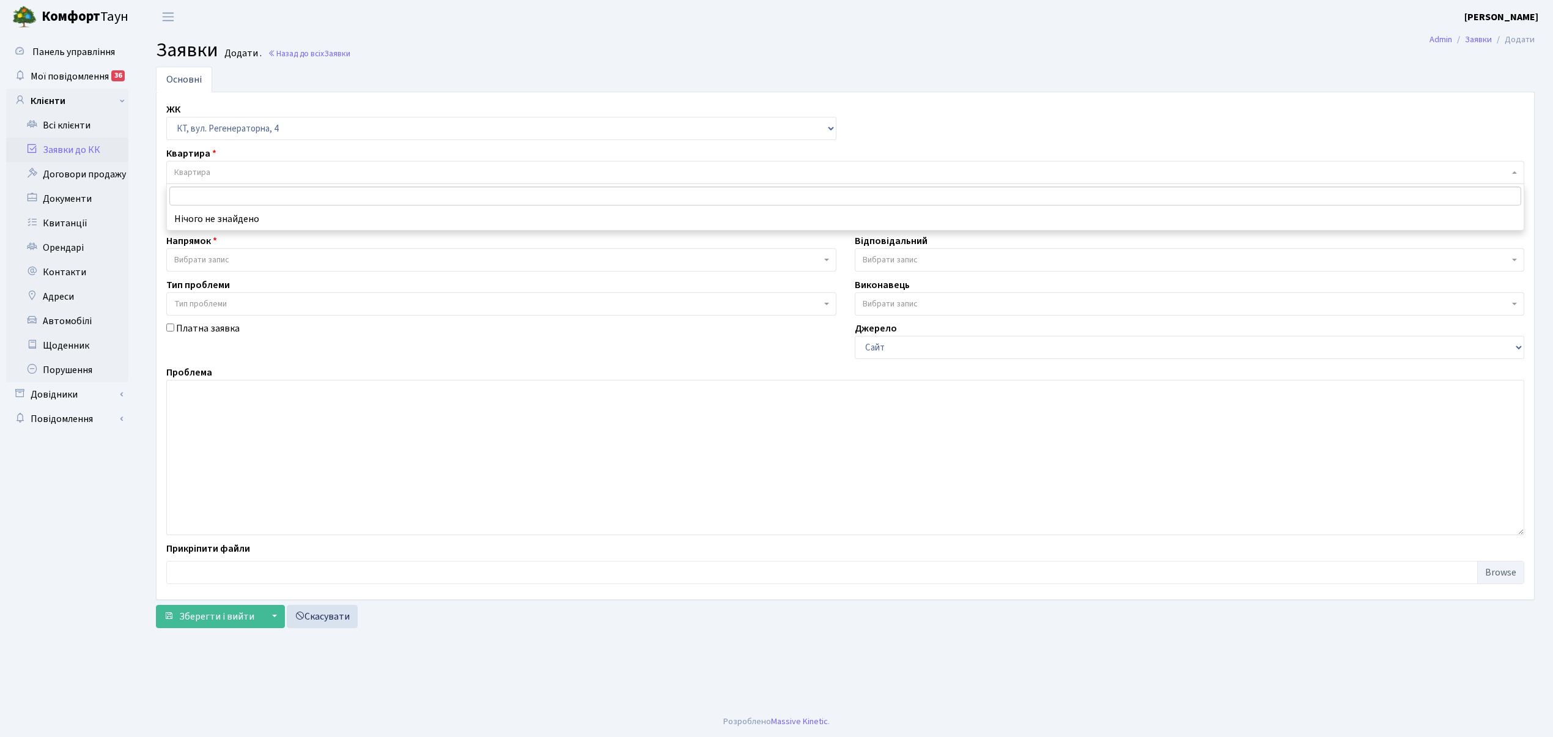
type input "Щ"
type input "O"
type input "J"
type input "O"
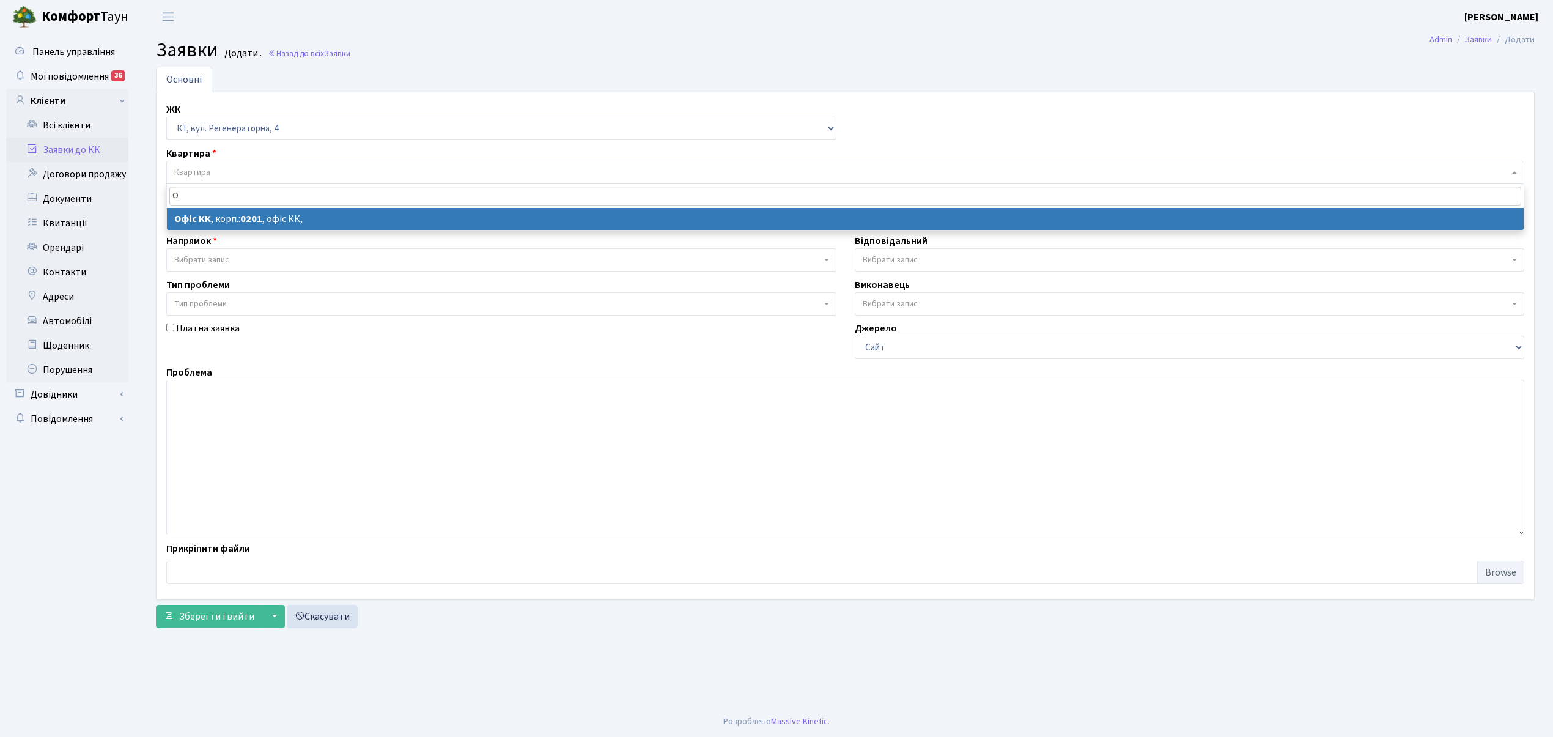
type input "О"
select select "4"
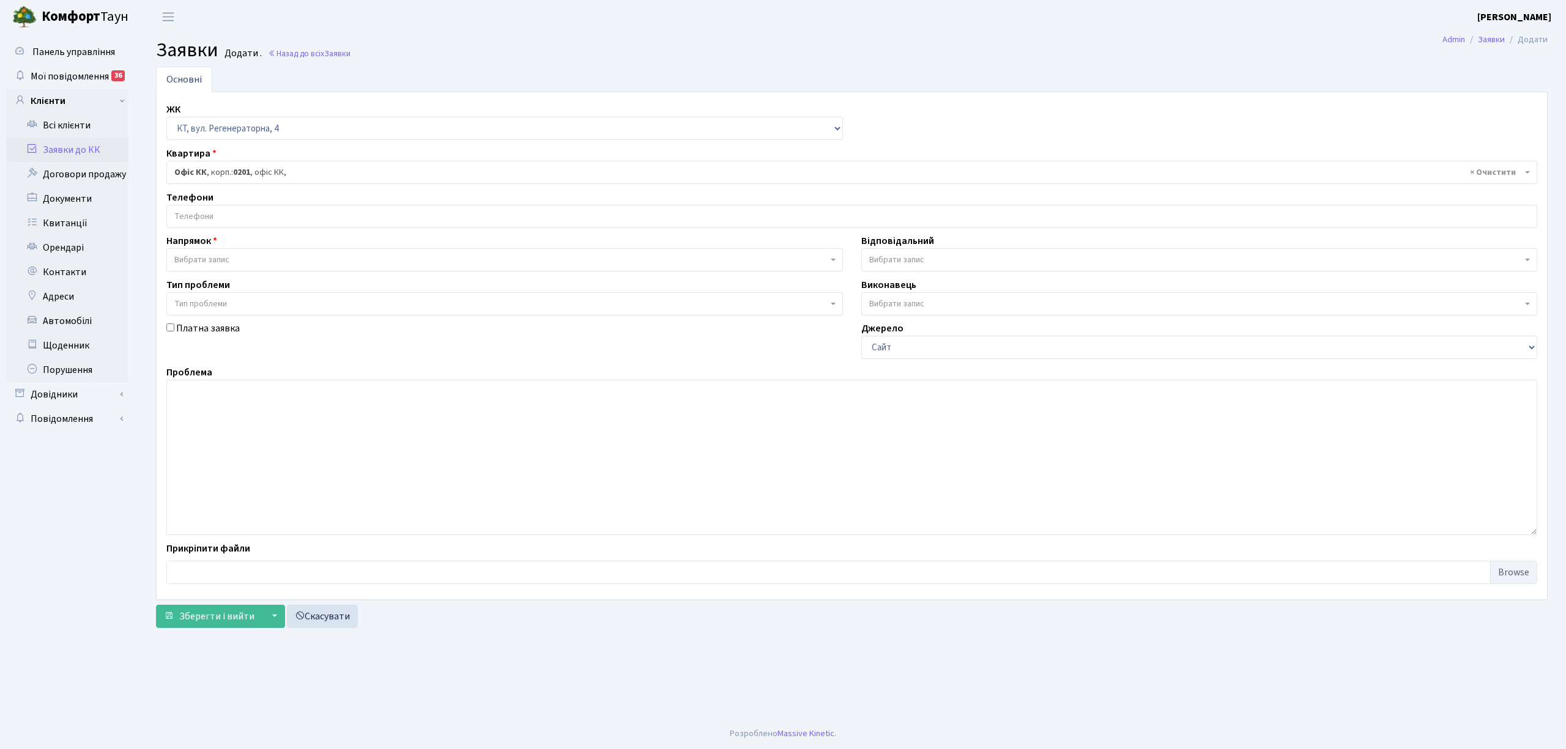
click at [234, 226] on input "search" at bounding box center [851, 216] width 1369 height 22
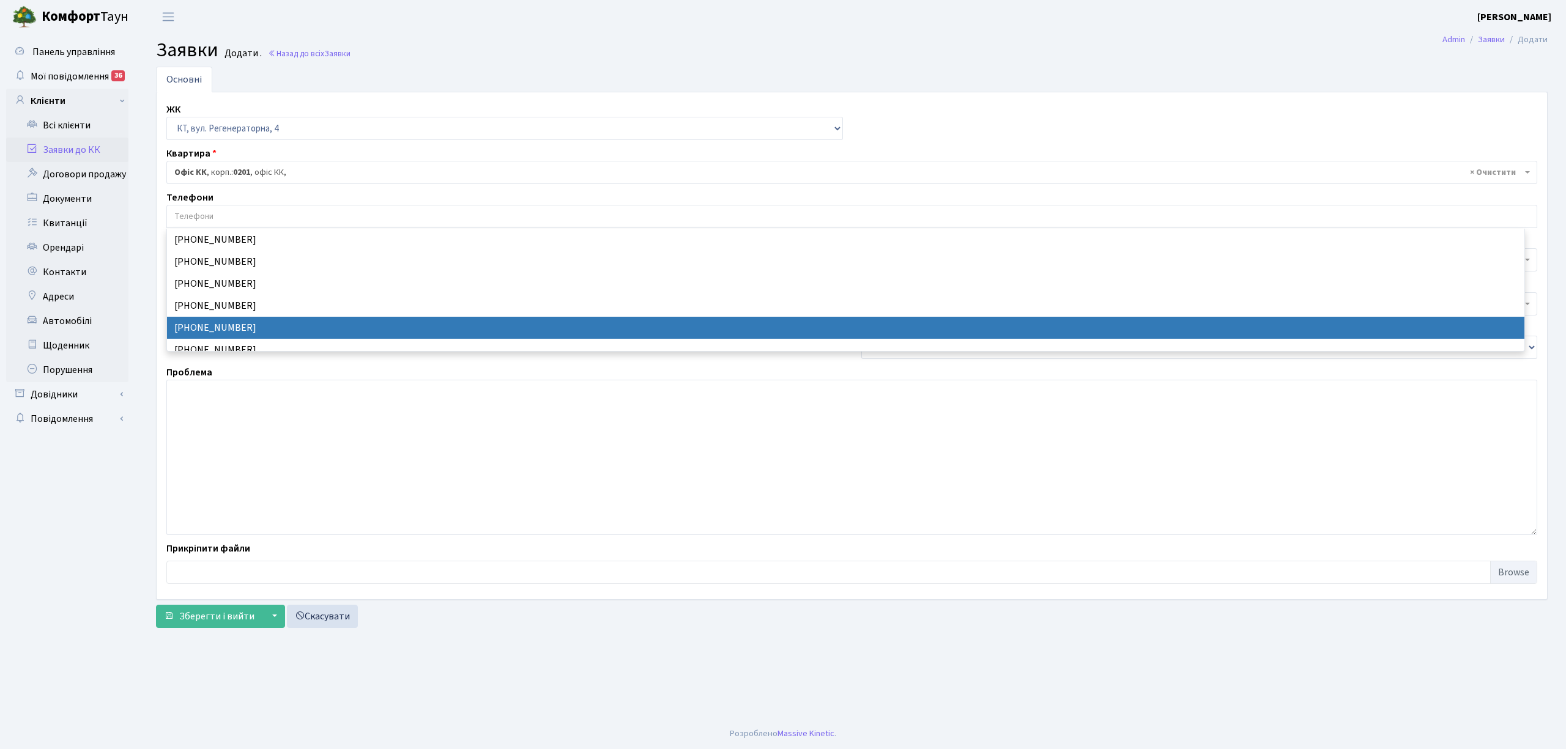
select select "24227"
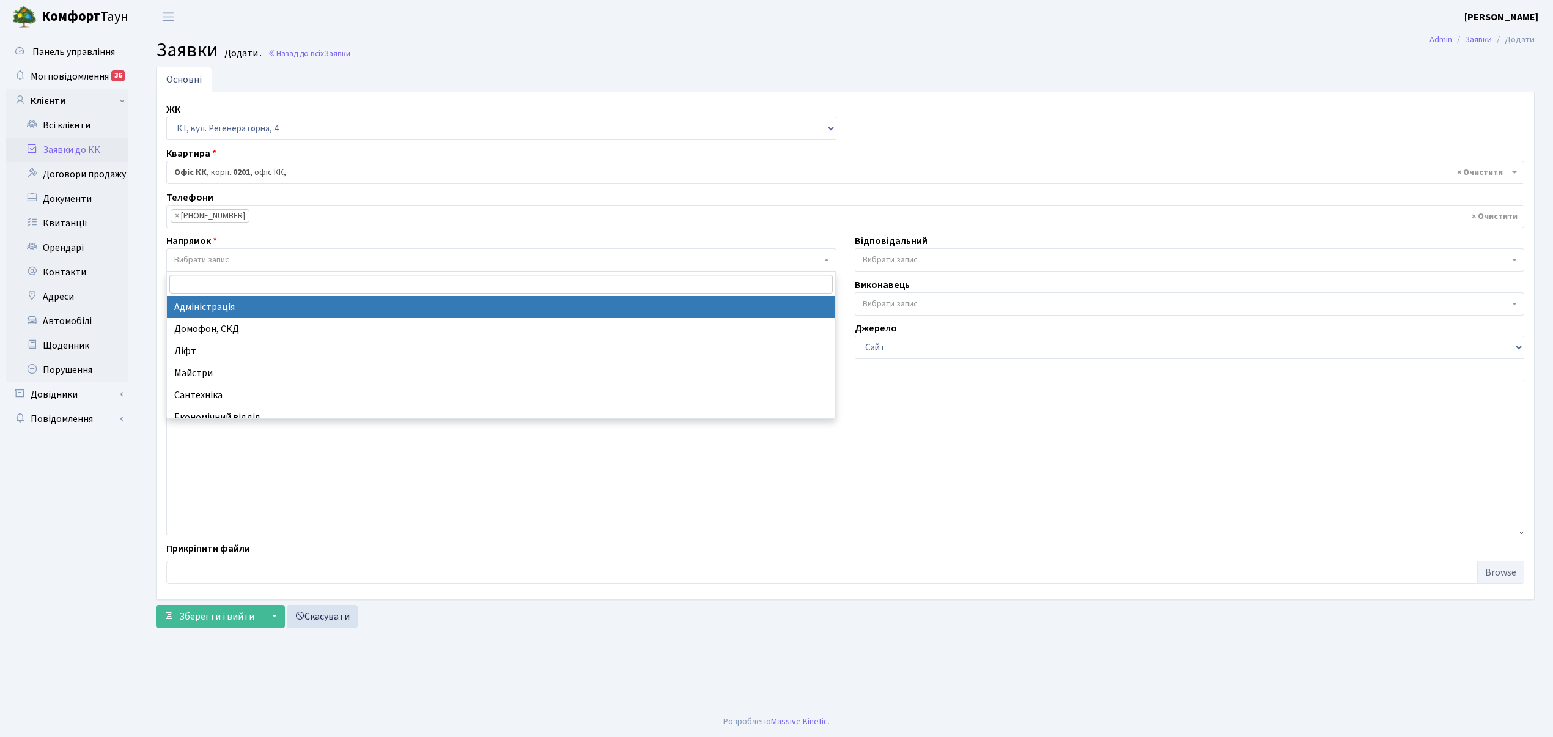
click at [226, 263] on span "Вибрати запис" at bounding box center [201, 260] width 55 height 12
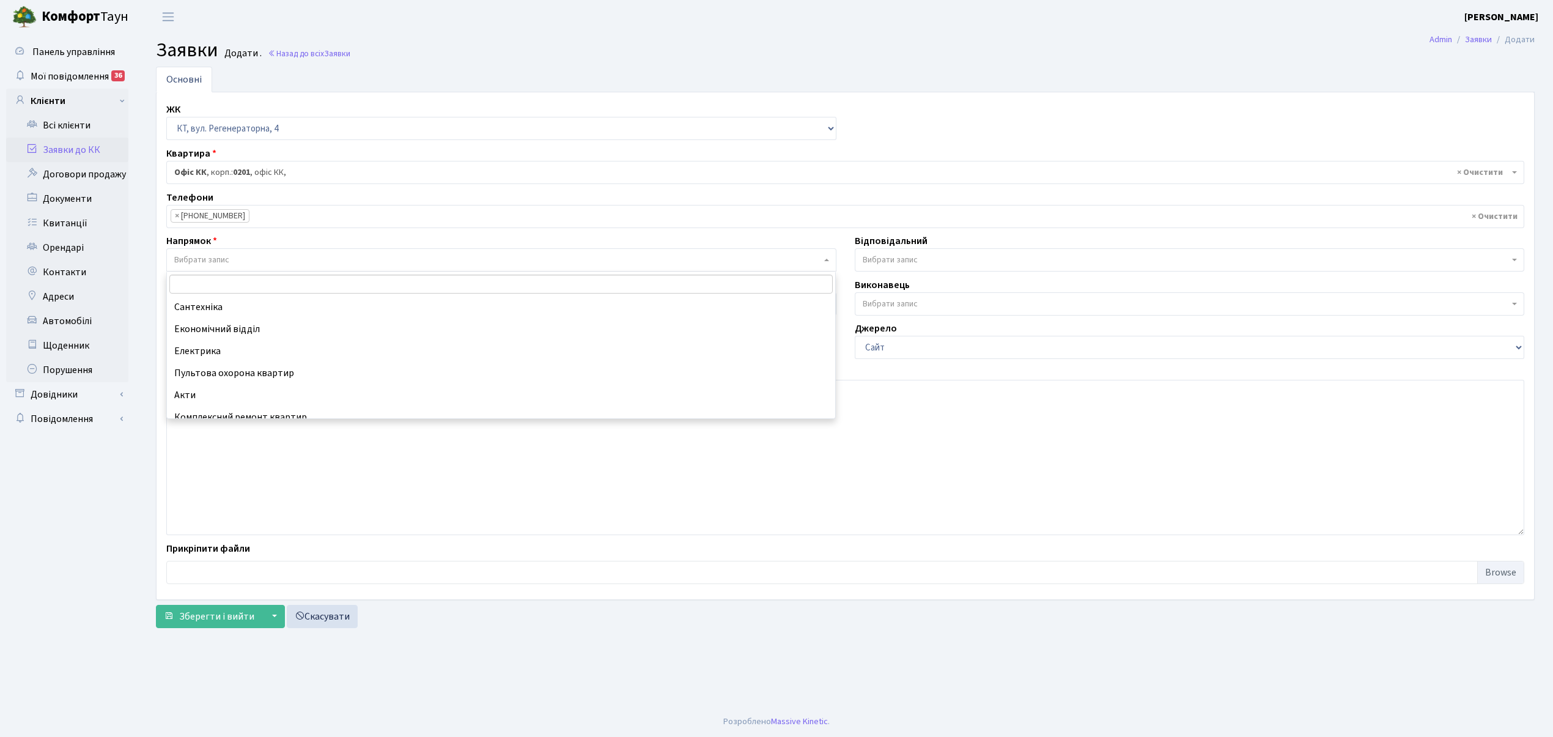
scroll to position [60, 0]
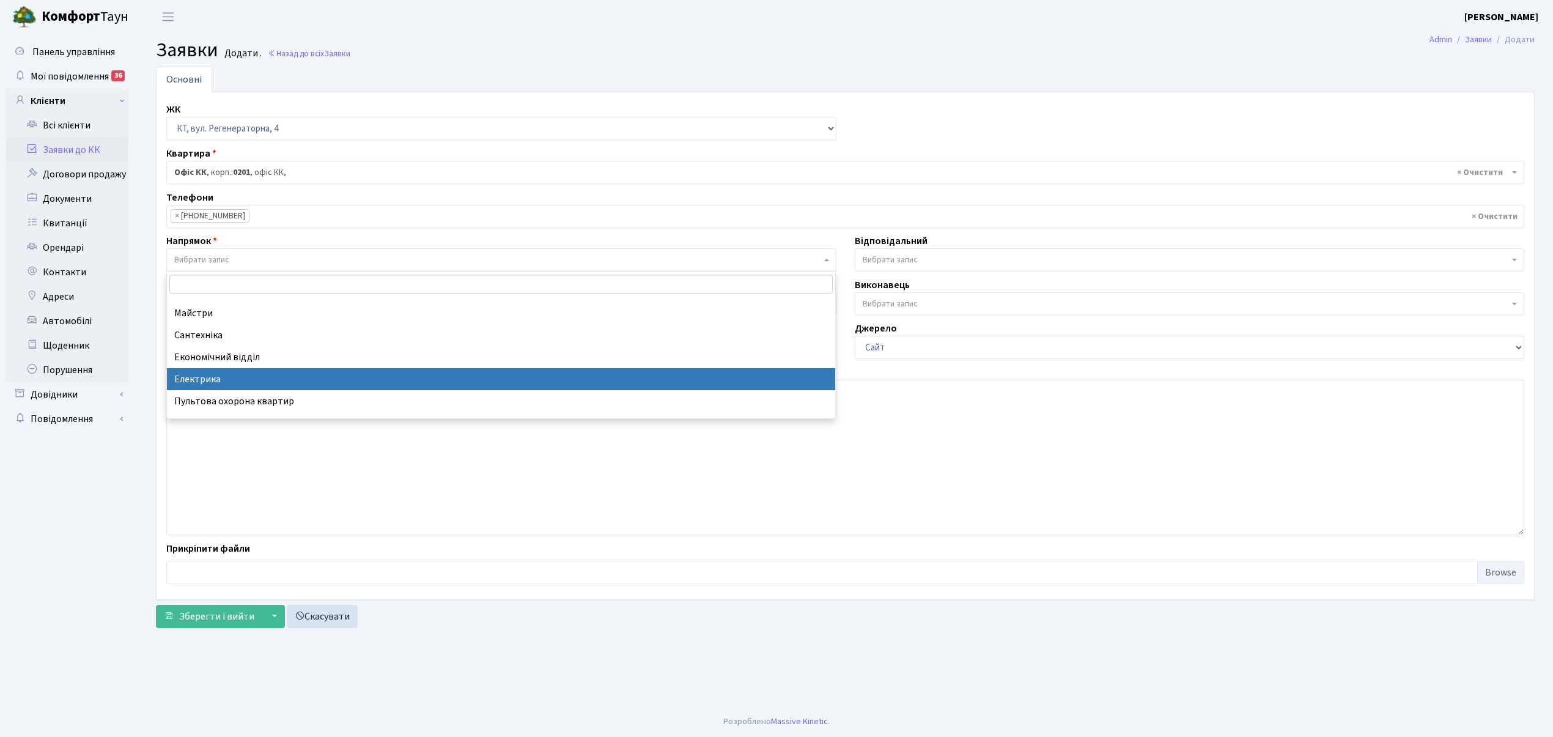
select select "3"
select select
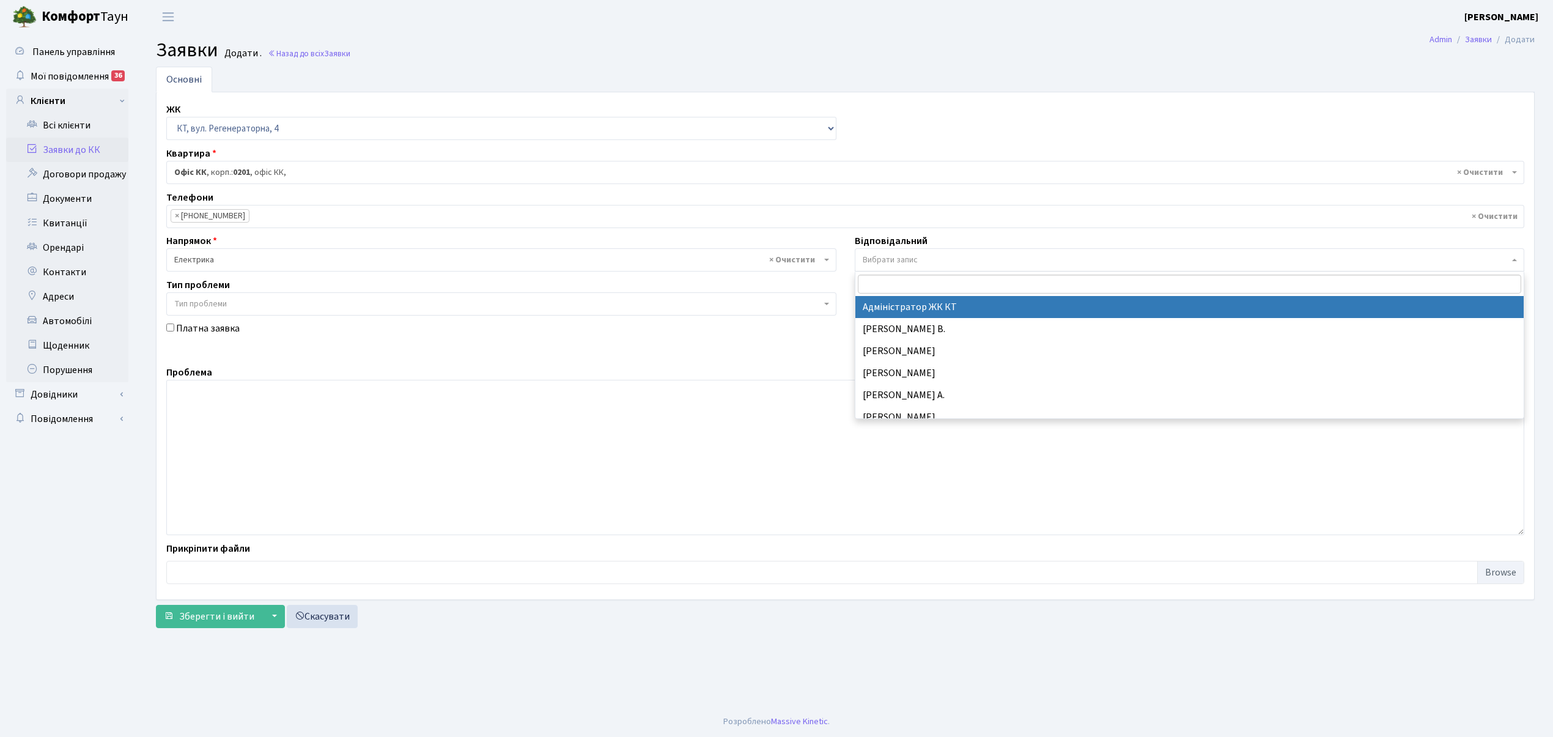
click at [925, 256] on span "Вибрати запис" at bounding box center [1186, 260] width 647 height 12
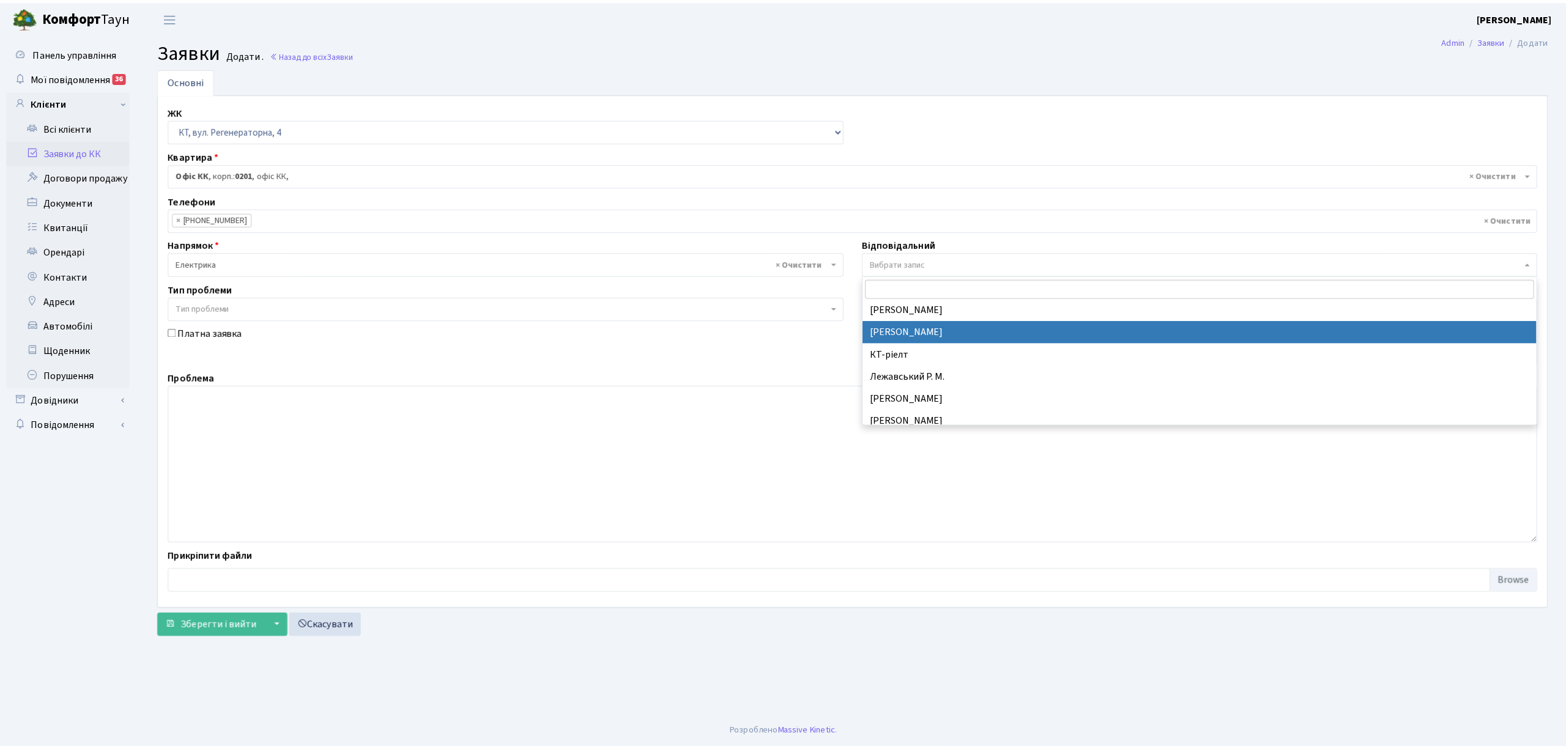
scroll to position [163, 0]
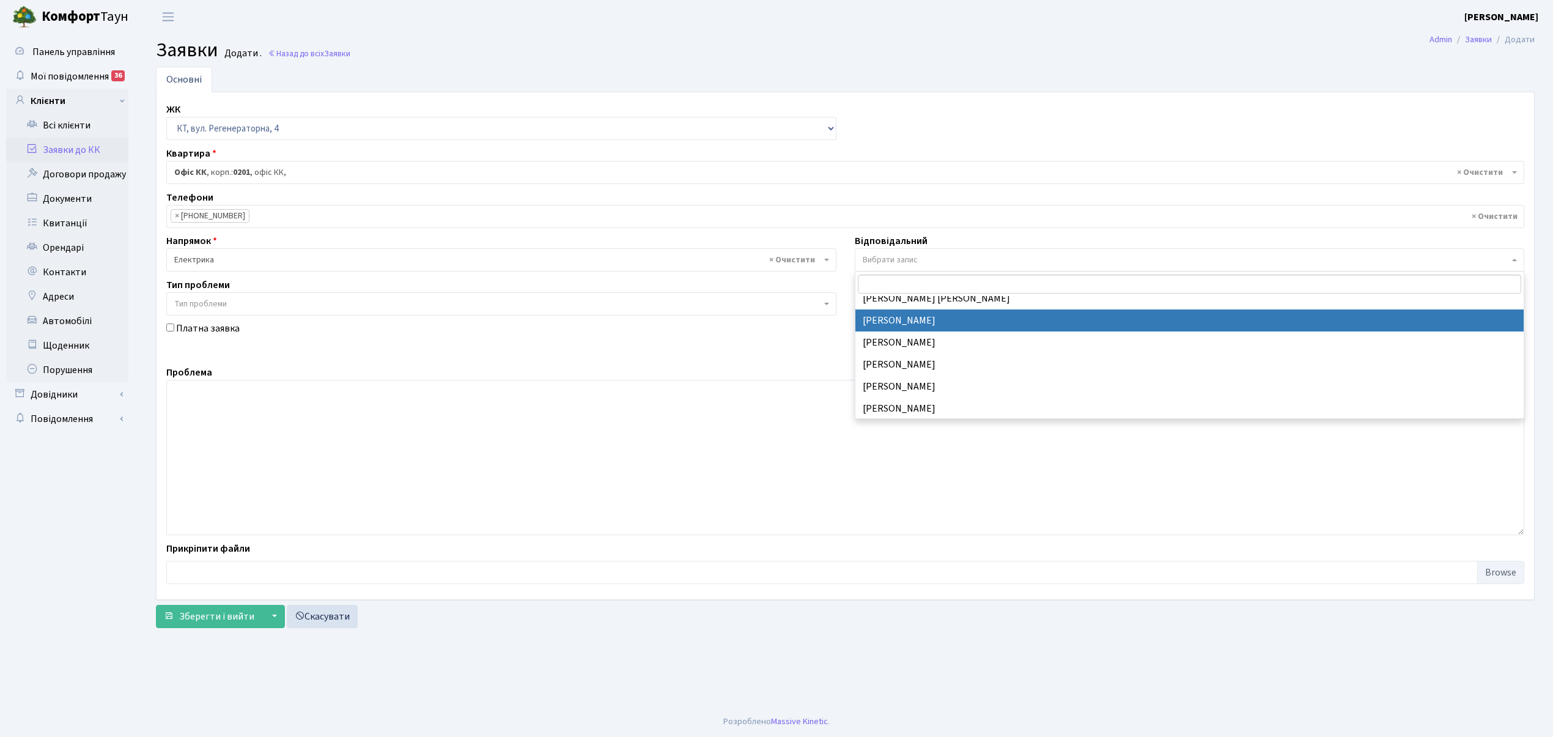
select select "36"
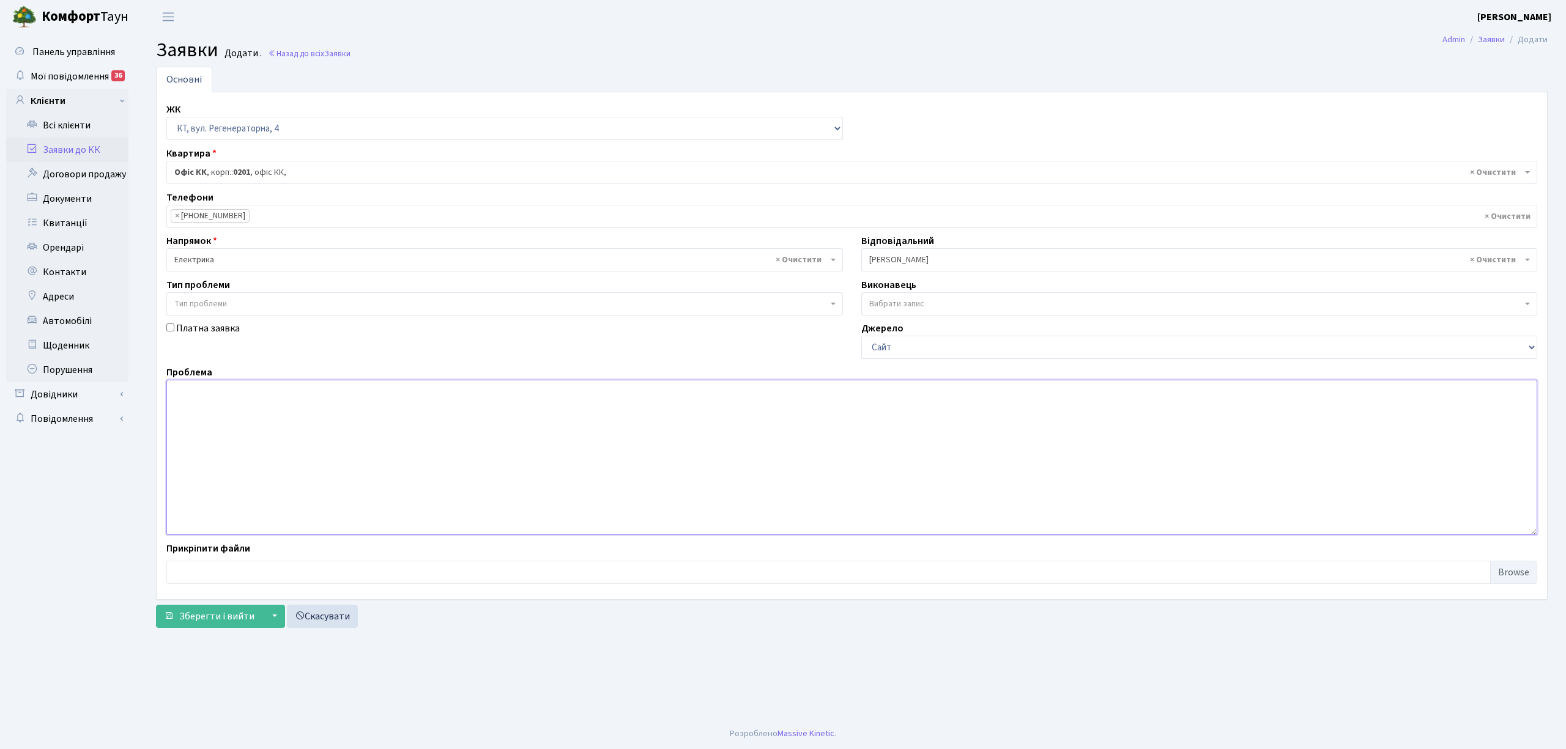
click at [228, 404] on textarea at bounding box center [851, 457] width 1371 height 155
type textarea "("
type textarea "9 КПП, закріпити магнітну накладку на каліткі."
click at [194, 625] on button "Зберегти і вийти" at bounding box center [209, 616] width 106 height 23
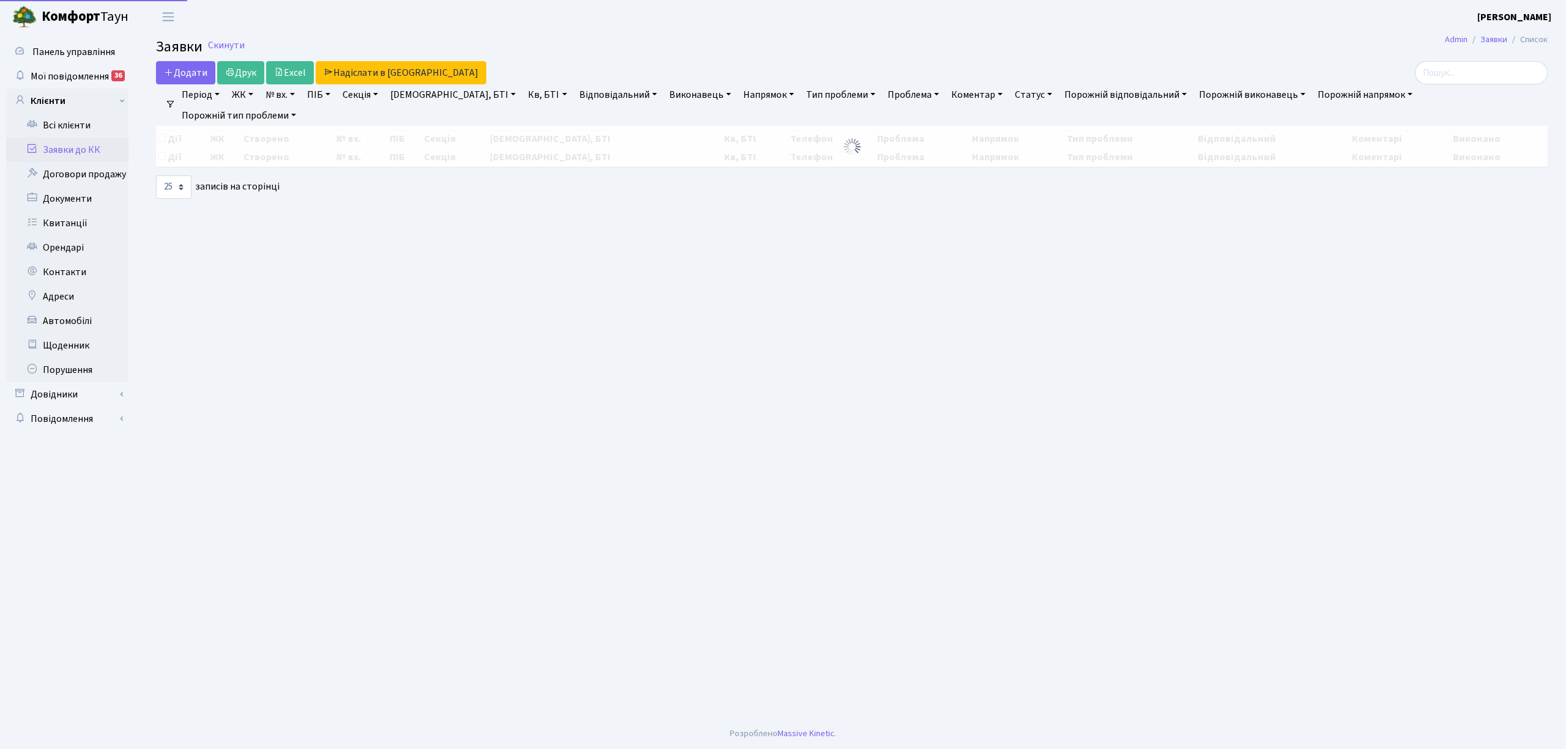
select select "25"
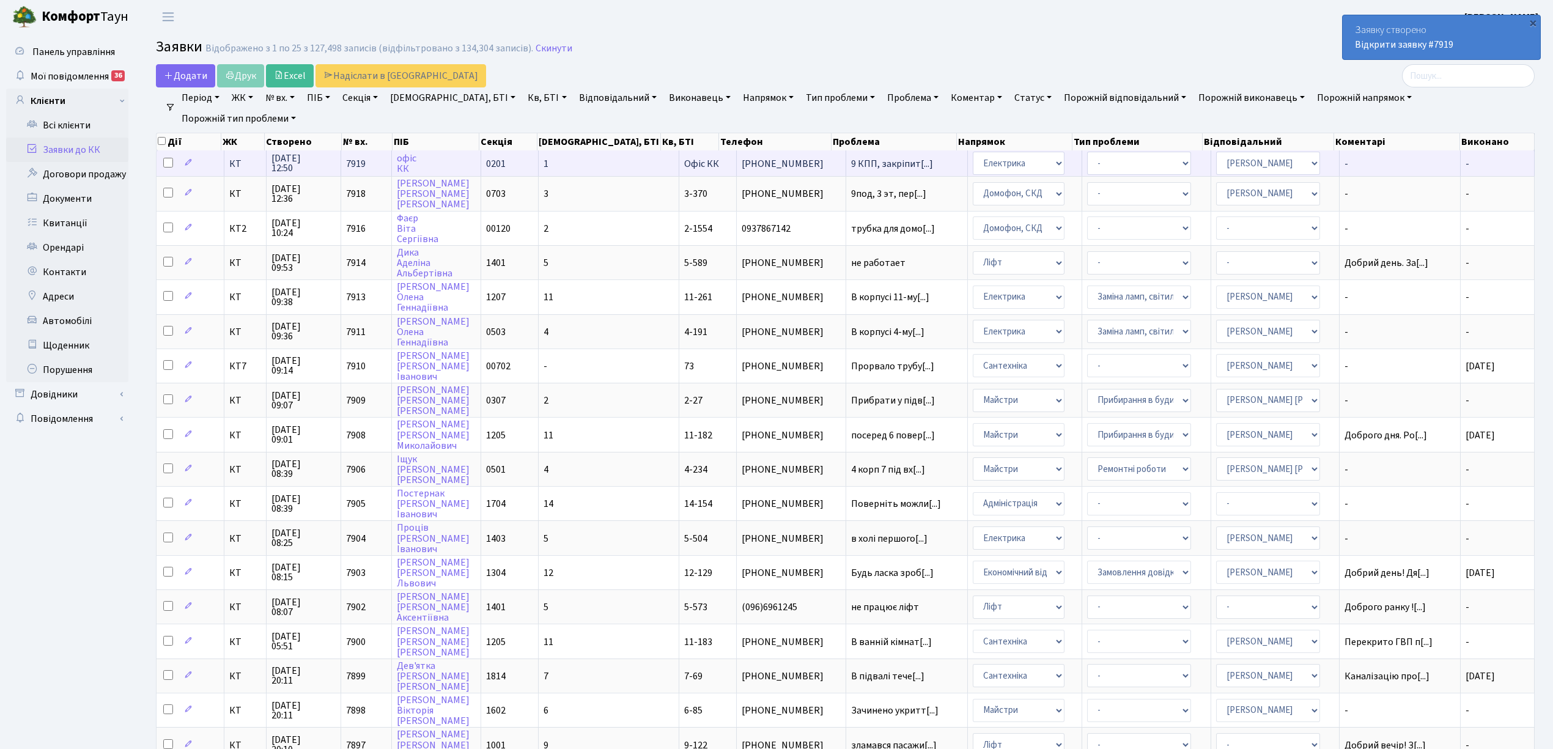
click at [579, 169] on td "1" at bounding box center [609, 163] width 141 height 26
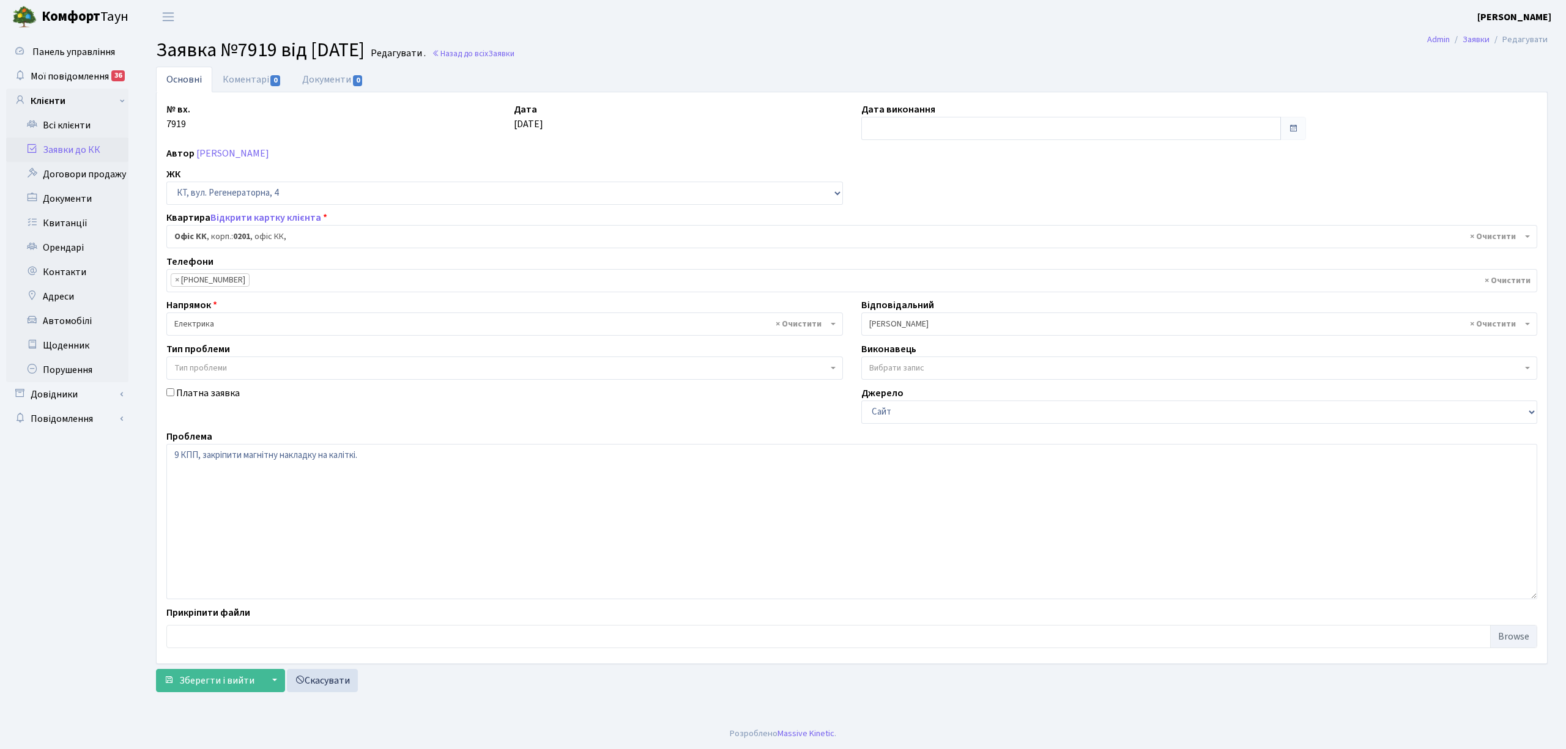
select select "4"
click at [228, 78] on link "Коментарі 0" at bounding box center [252, 79] width 80 height 25
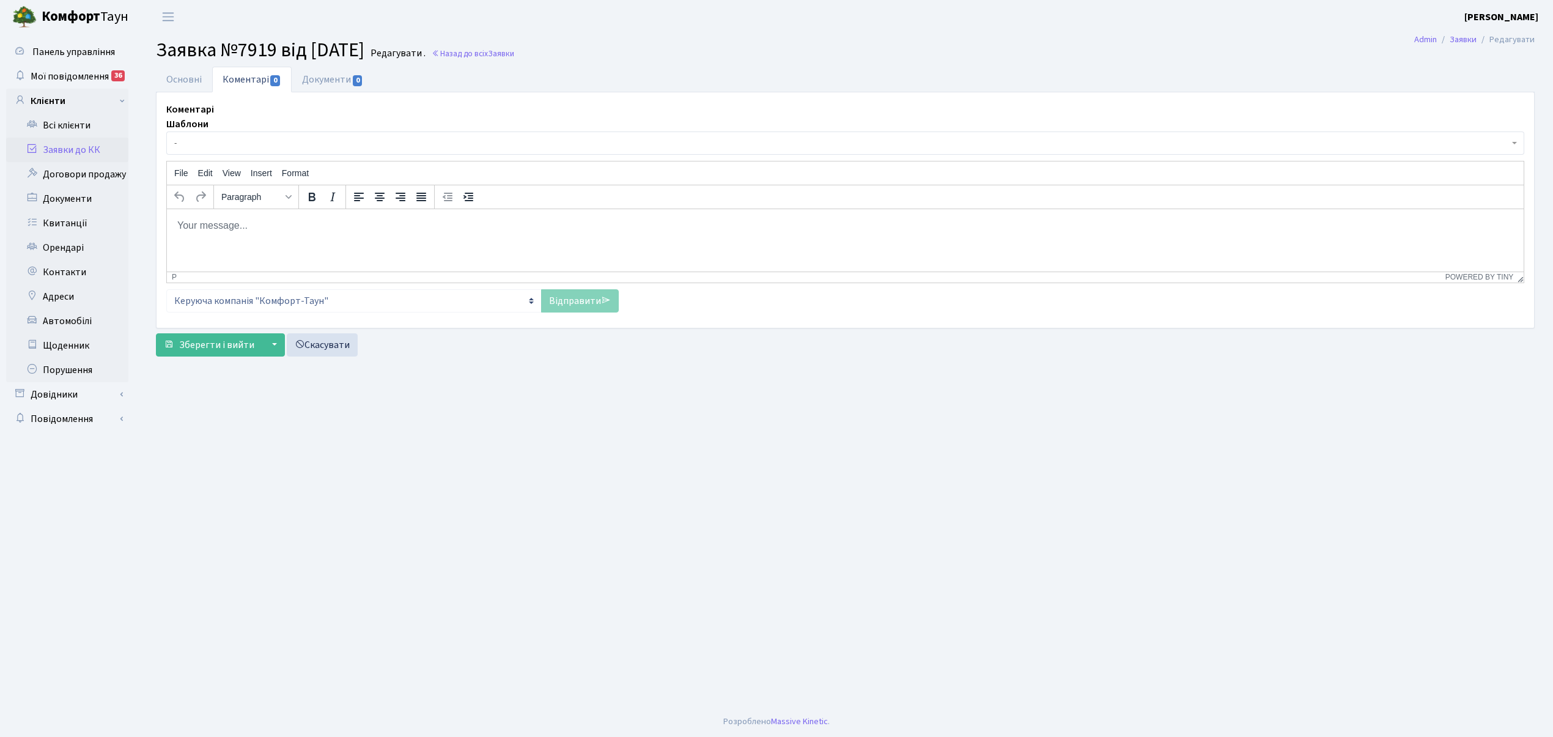
click at [228, 147] on span "-" at bounding box center [841, 143] width 1335 height 12
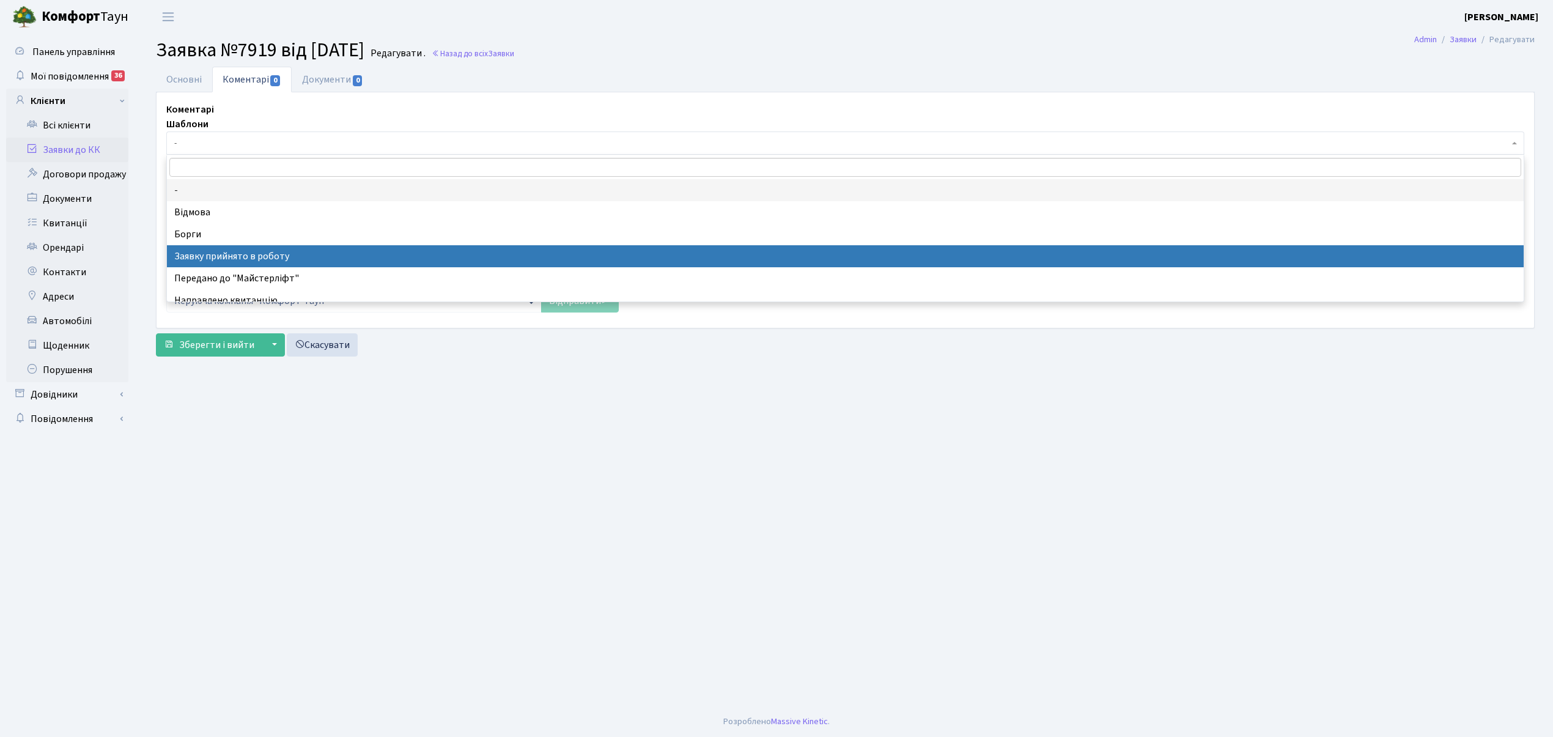
select select "7"
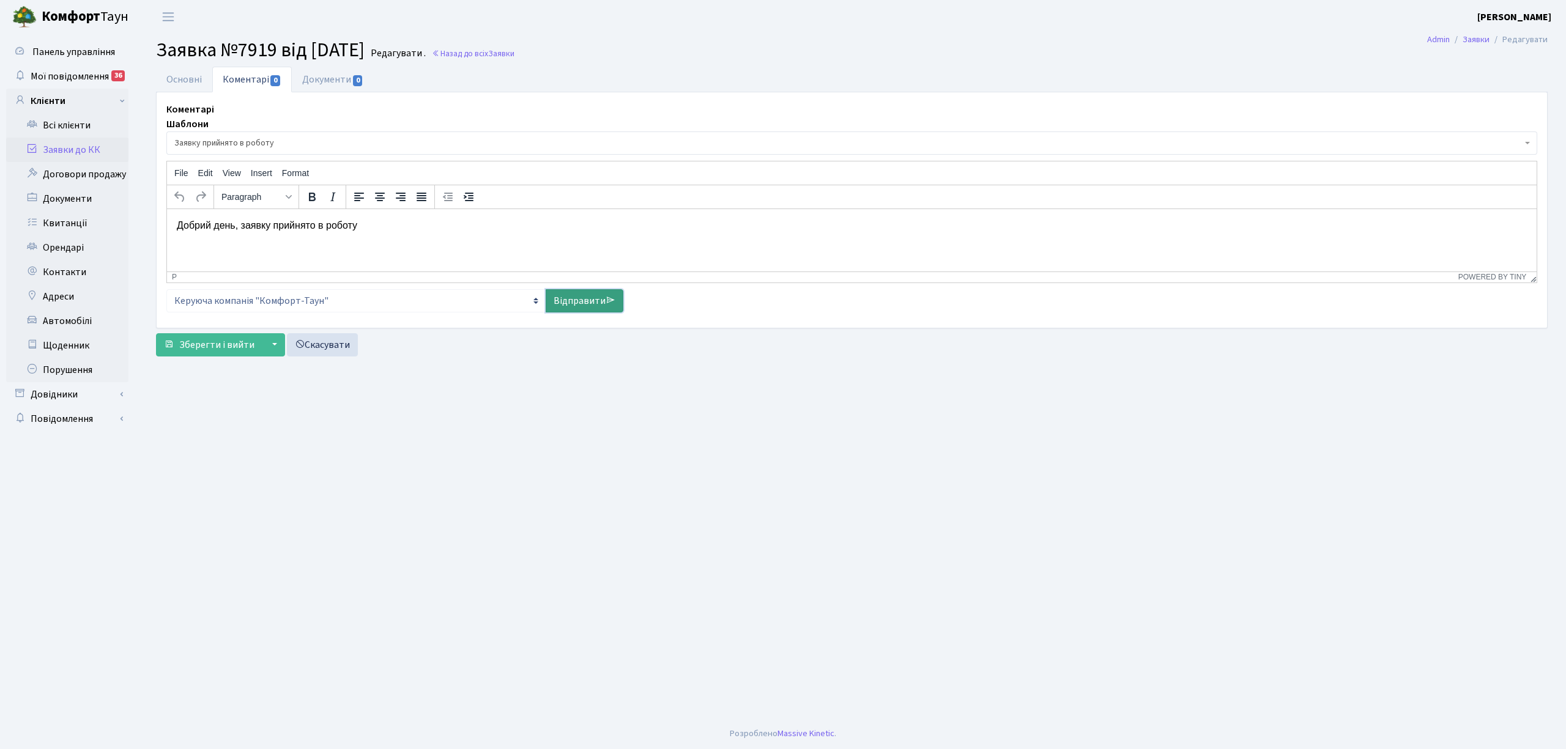
click at [568, 303] on link "Відправити" at bounding box center [585, 300] width 78 height 23
select select
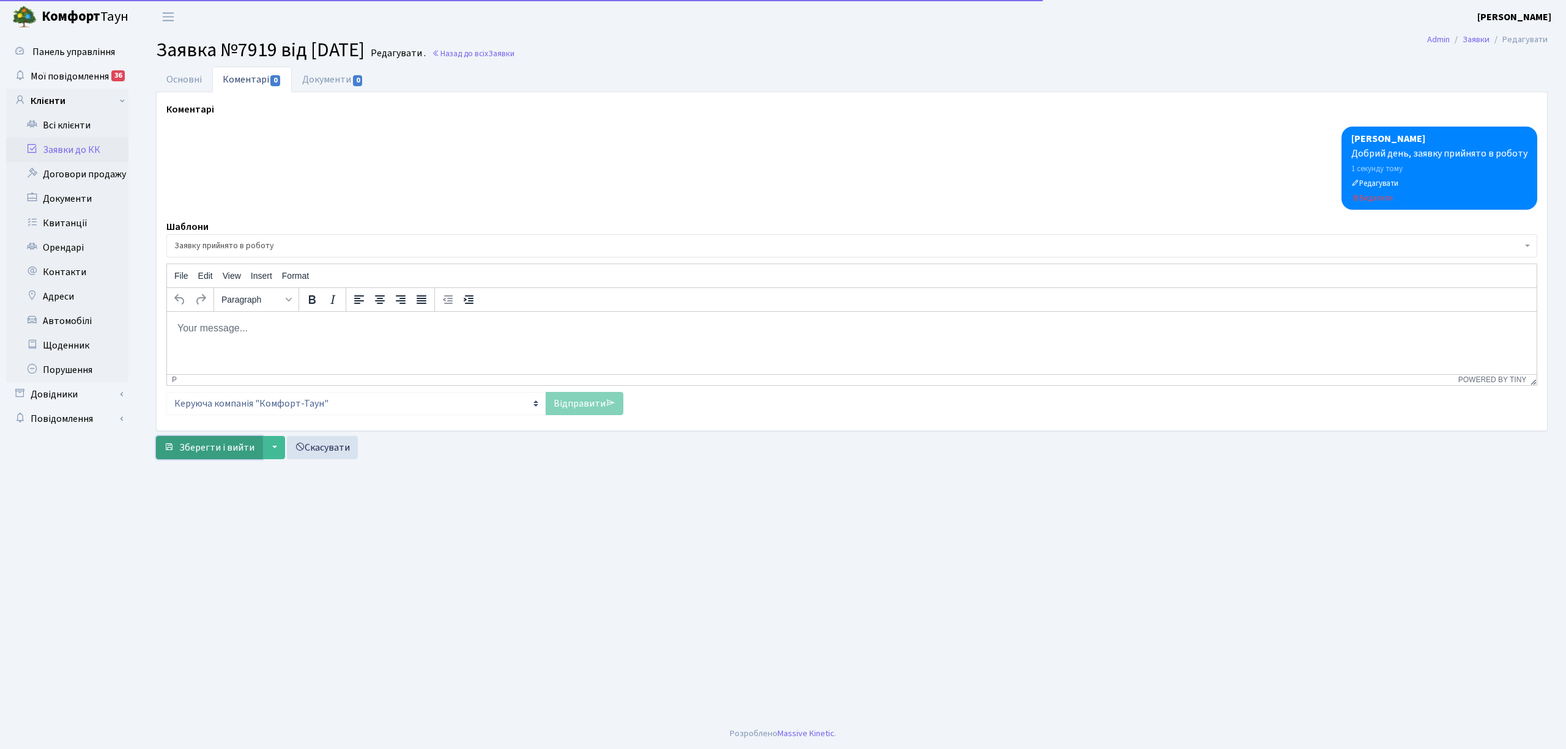
click at [204, 450] on span "Зберегти і вийти" at bounding box center [216, 447] width 75 height 13
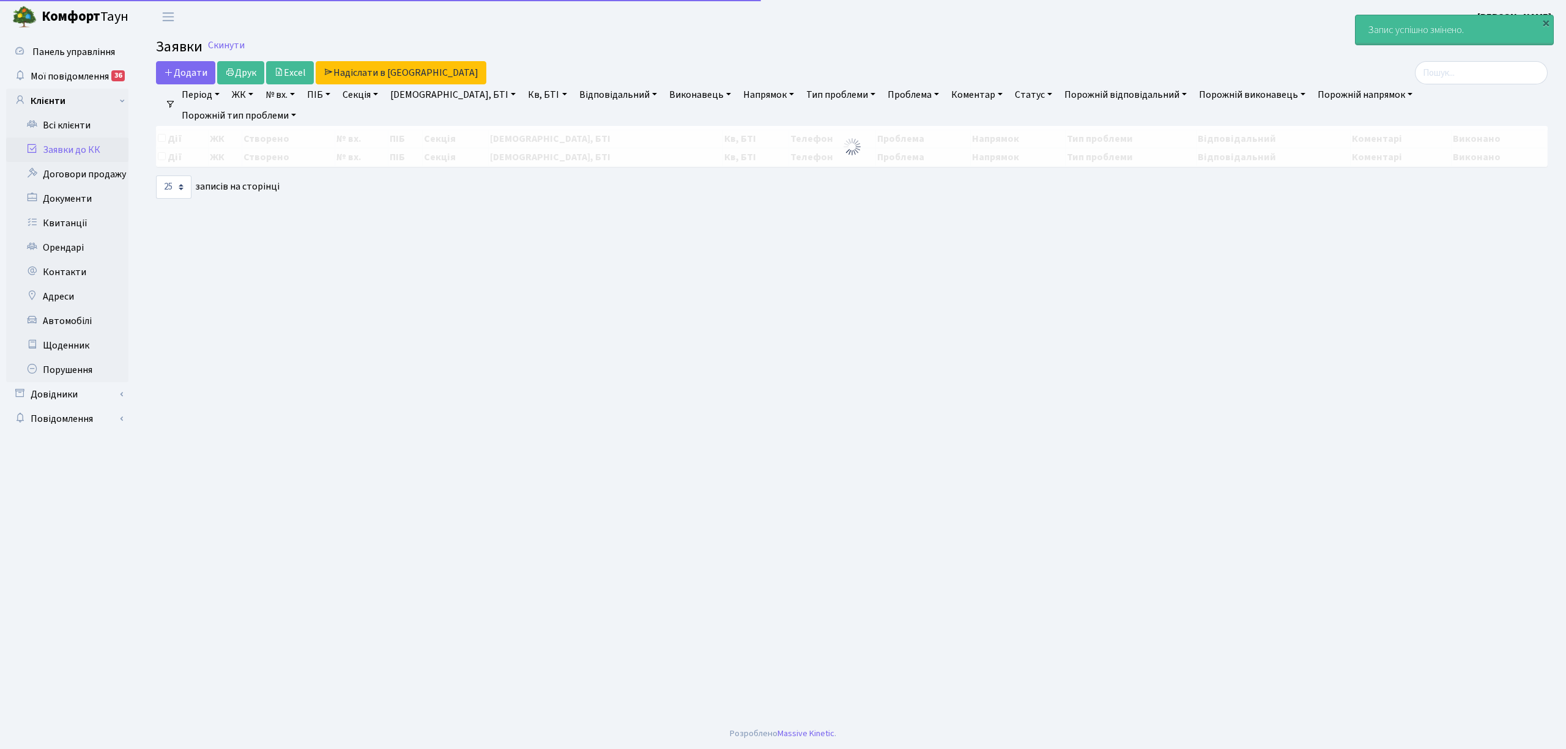
select select "25"
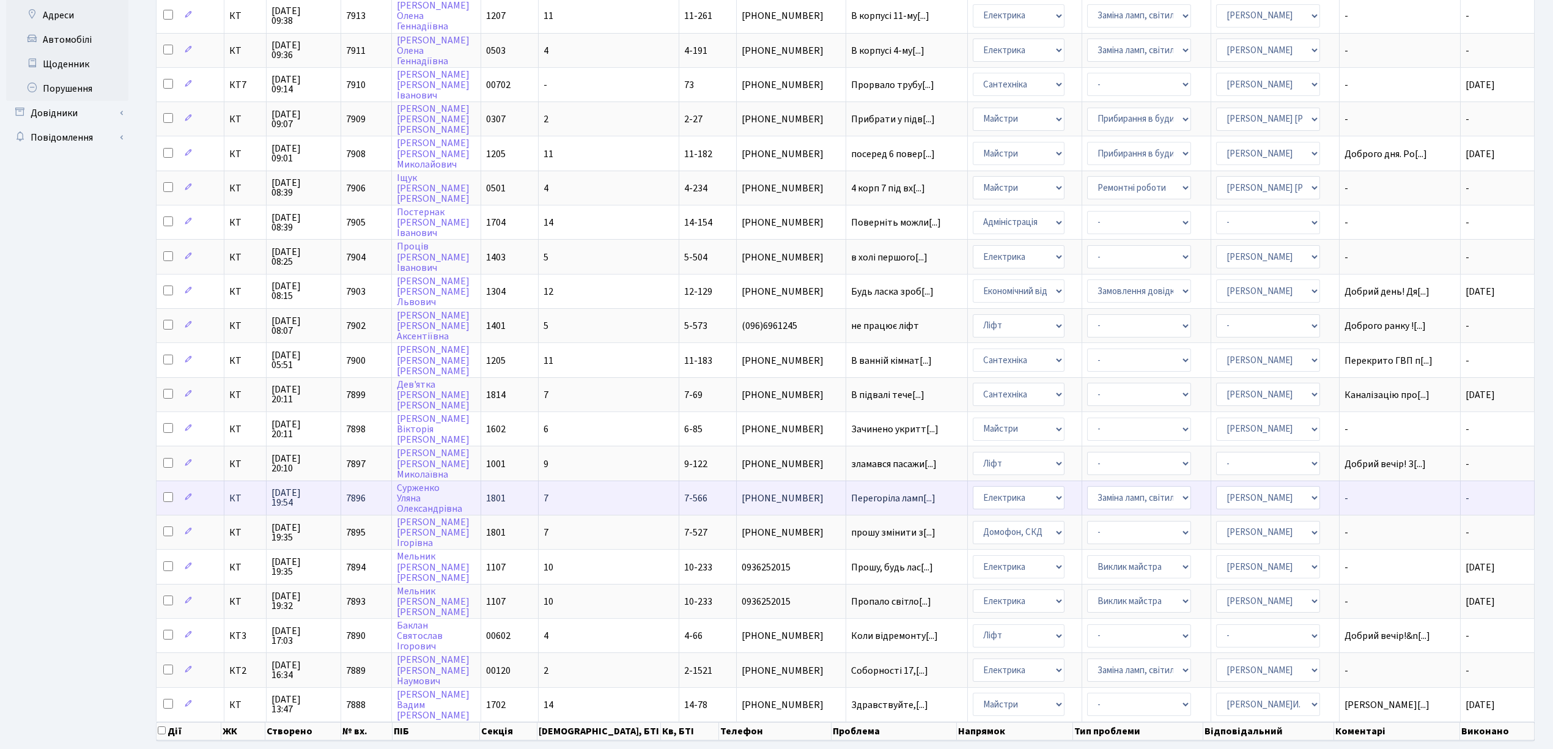
scroll to position [299, 0]
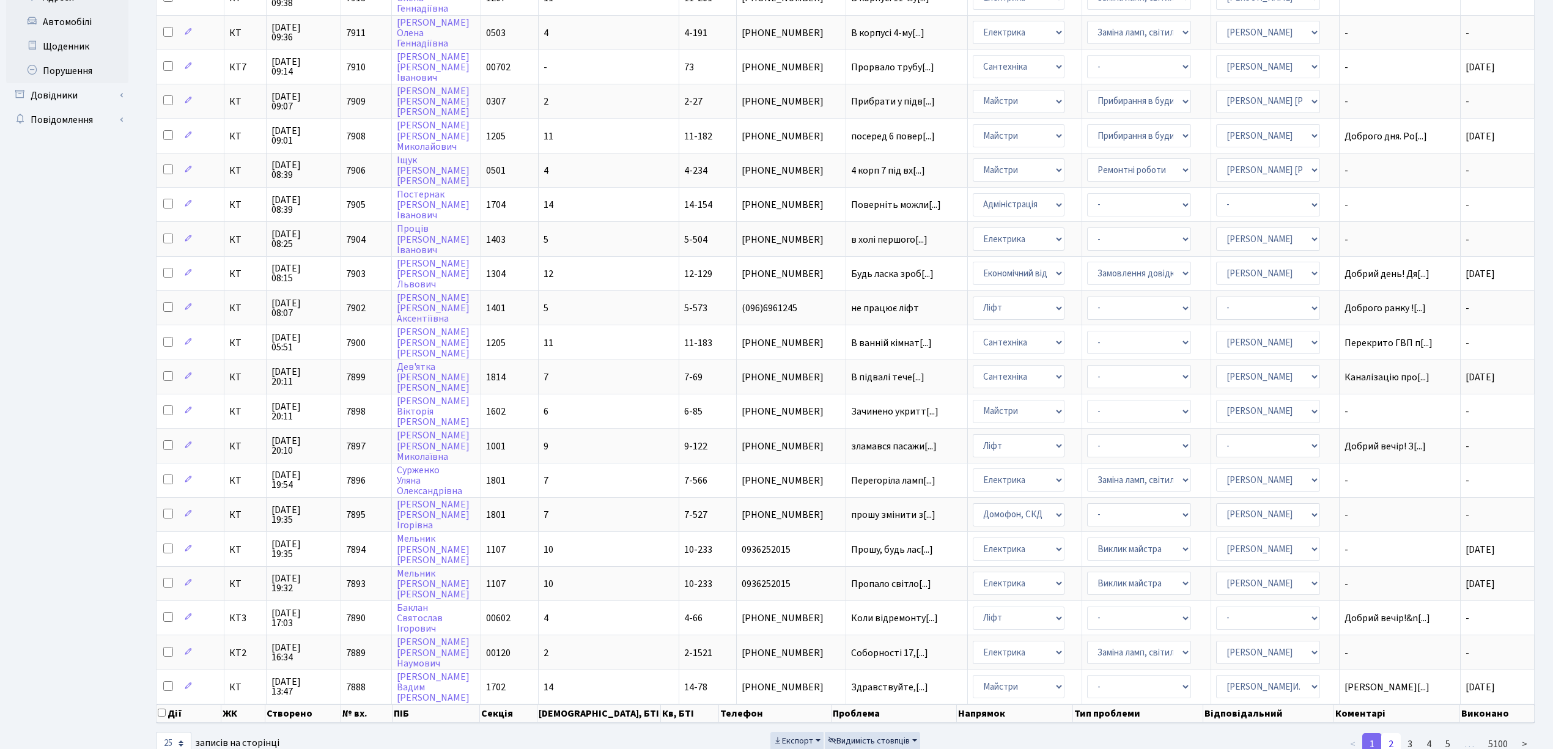
click at [1386, 733] on link "2" at bounding box center [1392, 744] width 20 height 22
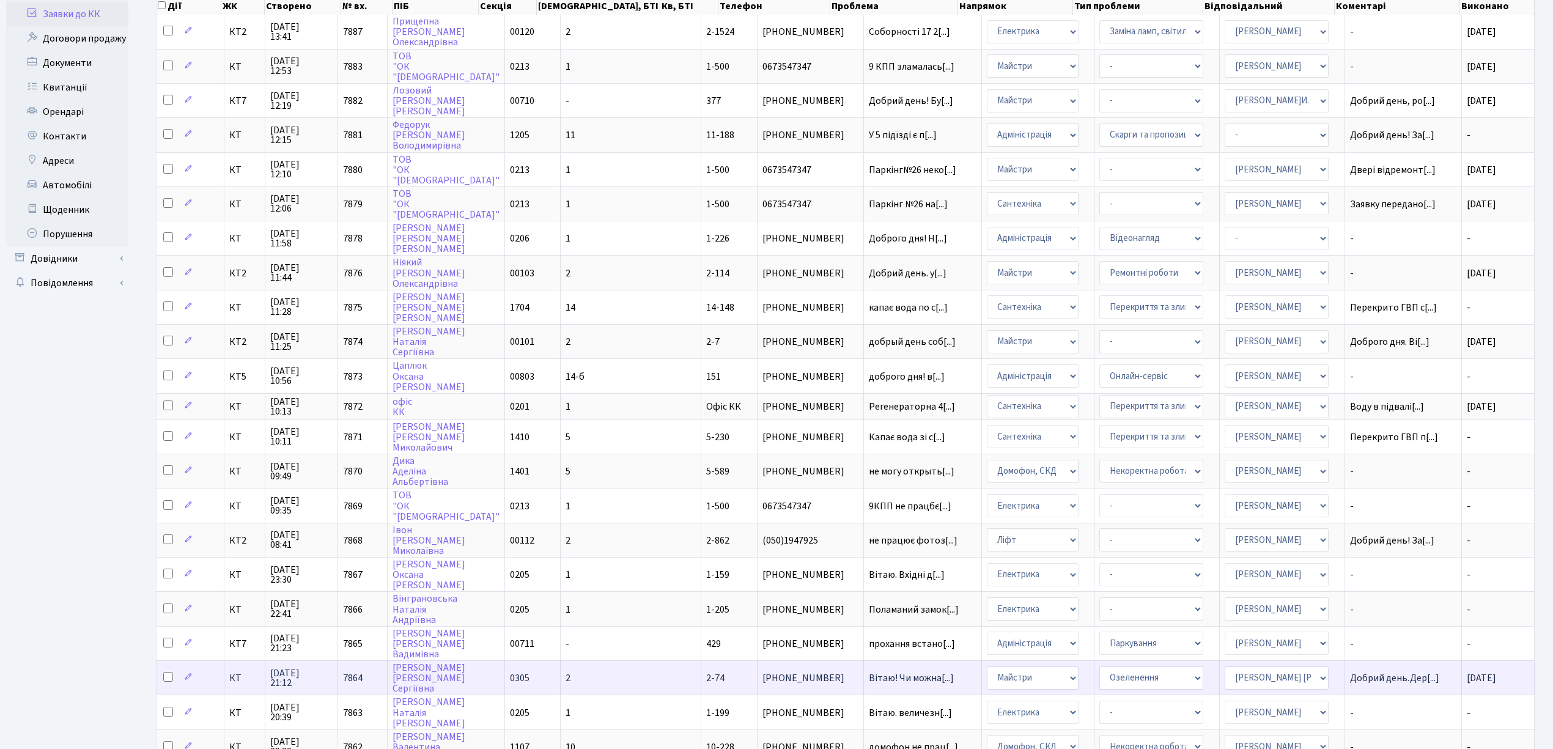
scroll to position [54, 0]
